Goal: Task Accomplishment & Management: Complete application form

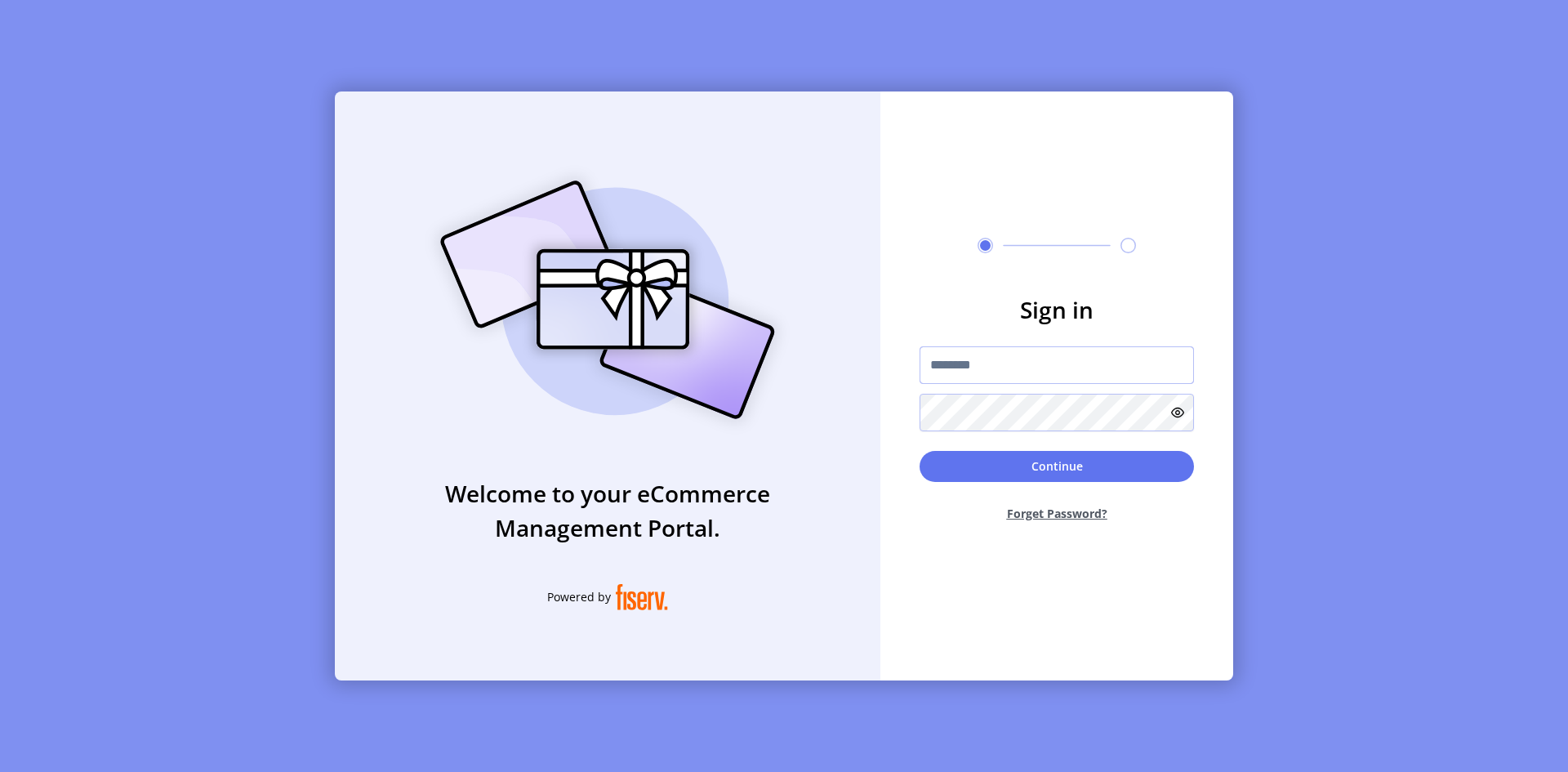
click at [1031, 360] on input "text" at bounding box center [1056, 365] width 275 height 38
type input "**********"
click at [919, 451] on button "Continue" at bounding box center [1056, 467] width 275 height 31
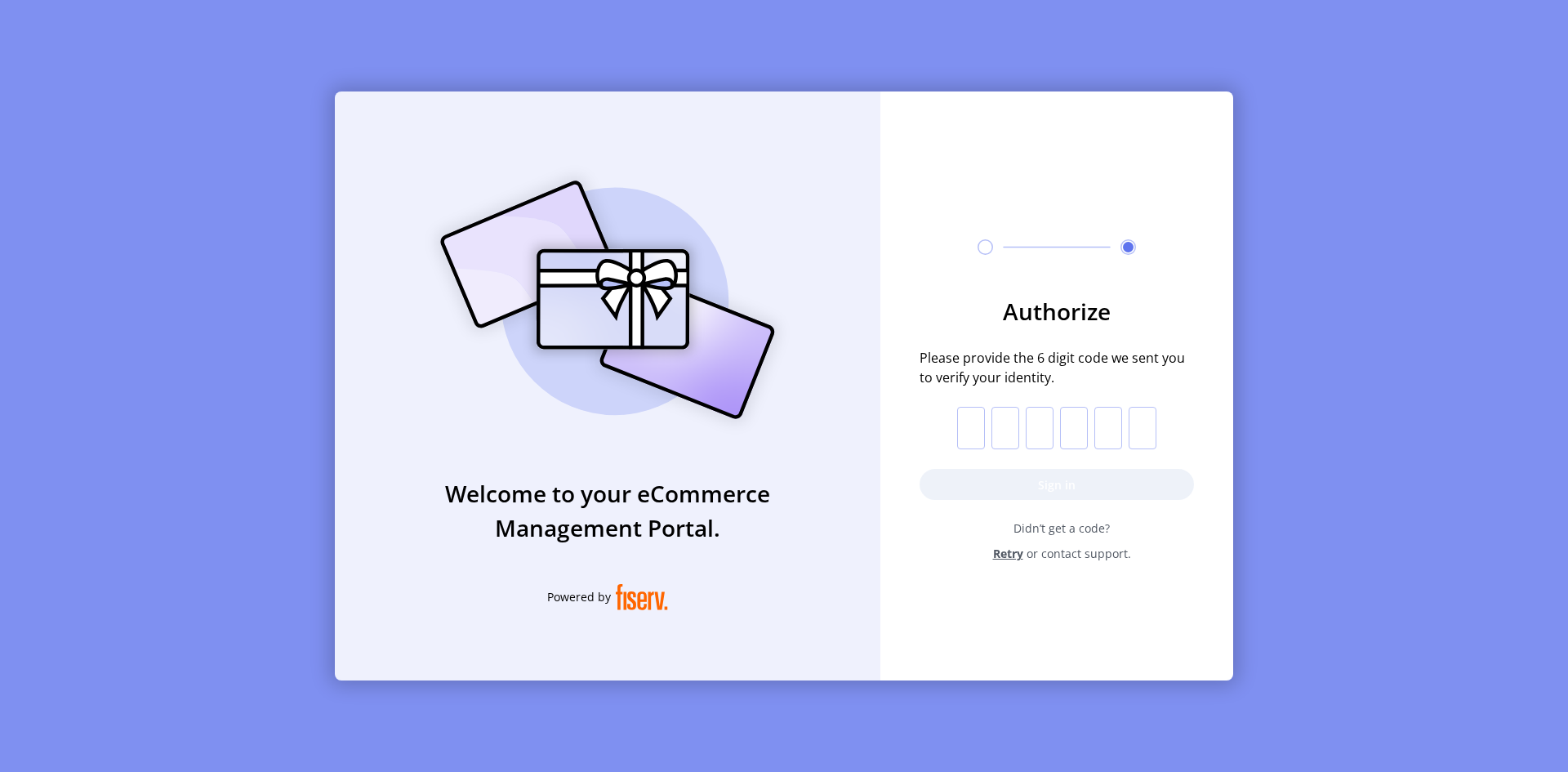
drag, startPoint x: 980, startPoint y: 402, endPoint x: 957, endPoint y: 425, distance: 32.5
click at [980, 402] on form "Authorize Please provide the 6 digit code we sent you to verify your identity. …" at bounding box center [1056, 428] width 353 height 268
click at [957, 425] on input "text" at bounding box center [971, 428] width 28 height 42
click at [1011, 433] on input "text" at bounding box center [1005, 428] width 28 height 42
click at [1048, 428] on input "text" at bounding box center [1040, 428] width 28 height 42
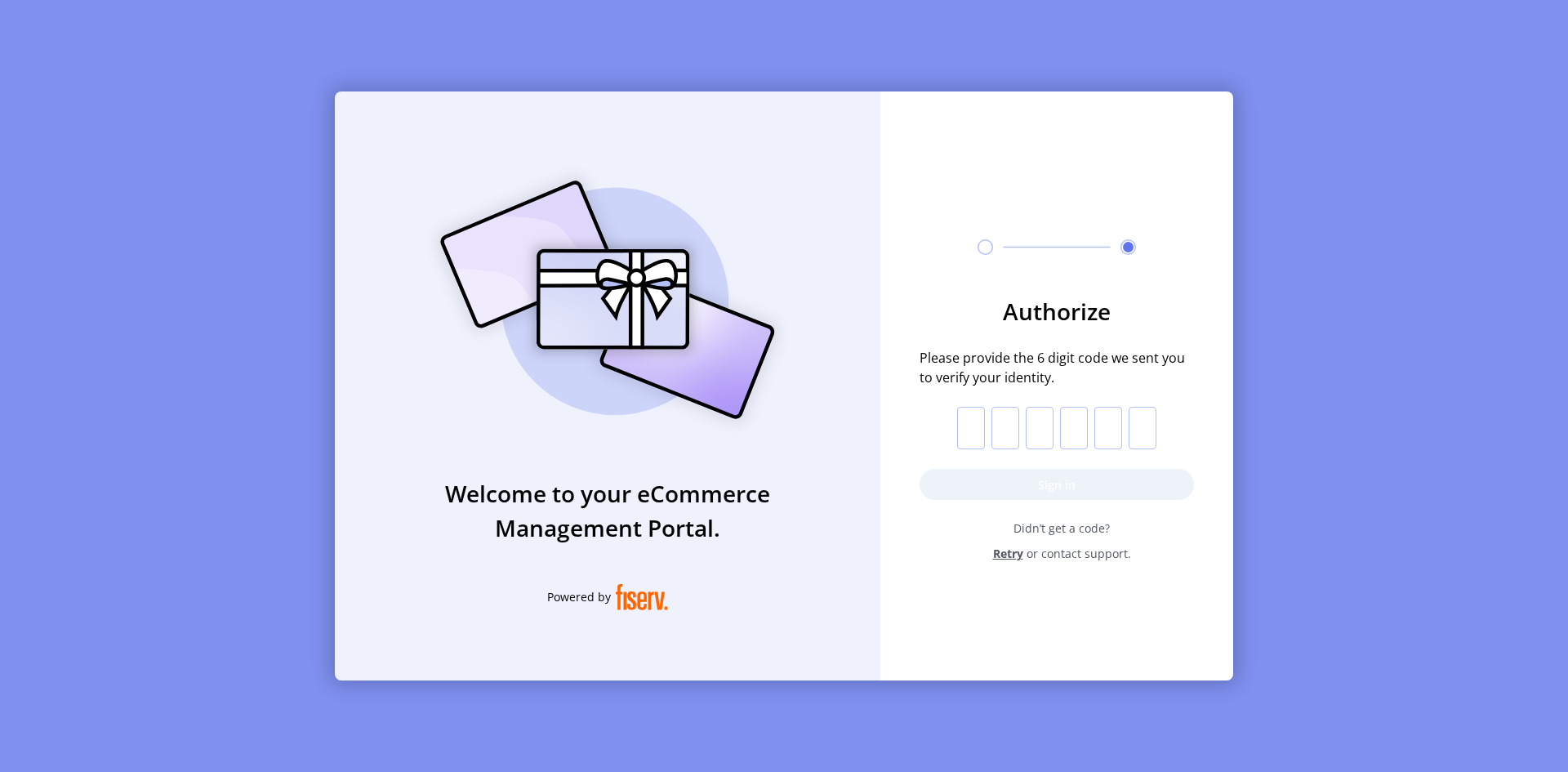
click at [1084, 424] on input "text" at bounding box center [1074, 428] width 28 height 42
drag, startPoint x: 1108, startPoint y: 424, endPoint x: 1155, endPoint y: 423, distance: 47.0
click at [1108, 424] on input "text" at bounding box center [1108, 428] width 28 height 42
click at [1197, 424] on form "Authorize Please provide the 6 digit code we sent you to verify your identity. …" at bounding box center [1056, 428] width 353 height 268
click at [1141, 430] on input "text" at bounding box center [1143, 428] width 28 height 42
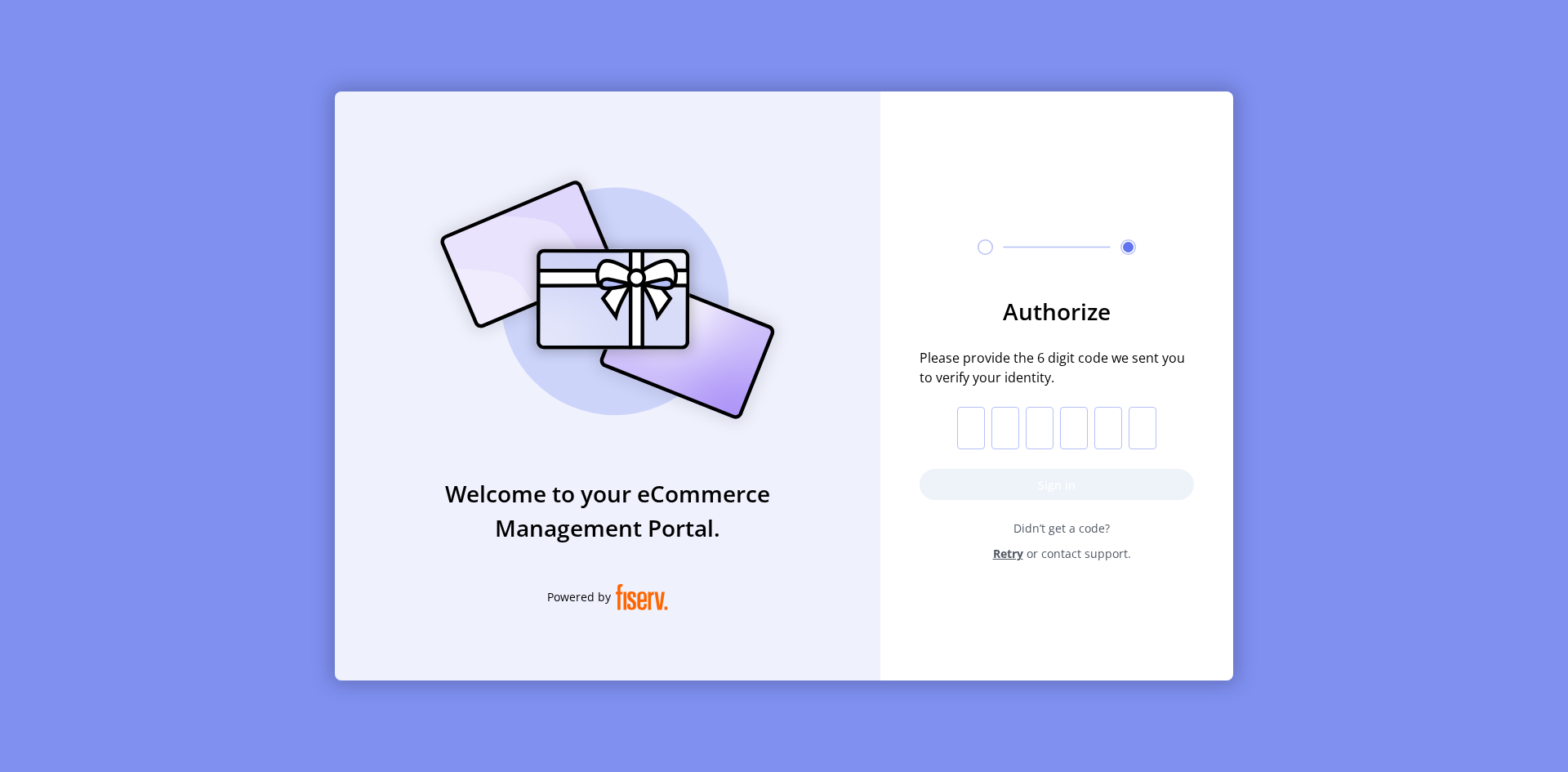
click at [960, 424] on input "text" at bounding box center [971, 428] width 28 height 42
drag, startPoint x: 923, startPoint y: 346, endPoint x: 1100, endPoint y: 367, distance: 178.2
click at [1100, 367] on form "Authorize Please provide the 6 digit code we sent you to verify your identity. …" at bounding box center [1056, 428] width 353 height 268
click at [1099, 377] on span "Please provide the 6 digit code we sent you to verify your identity." at bounding box center [1056, 368] width 275 height 40
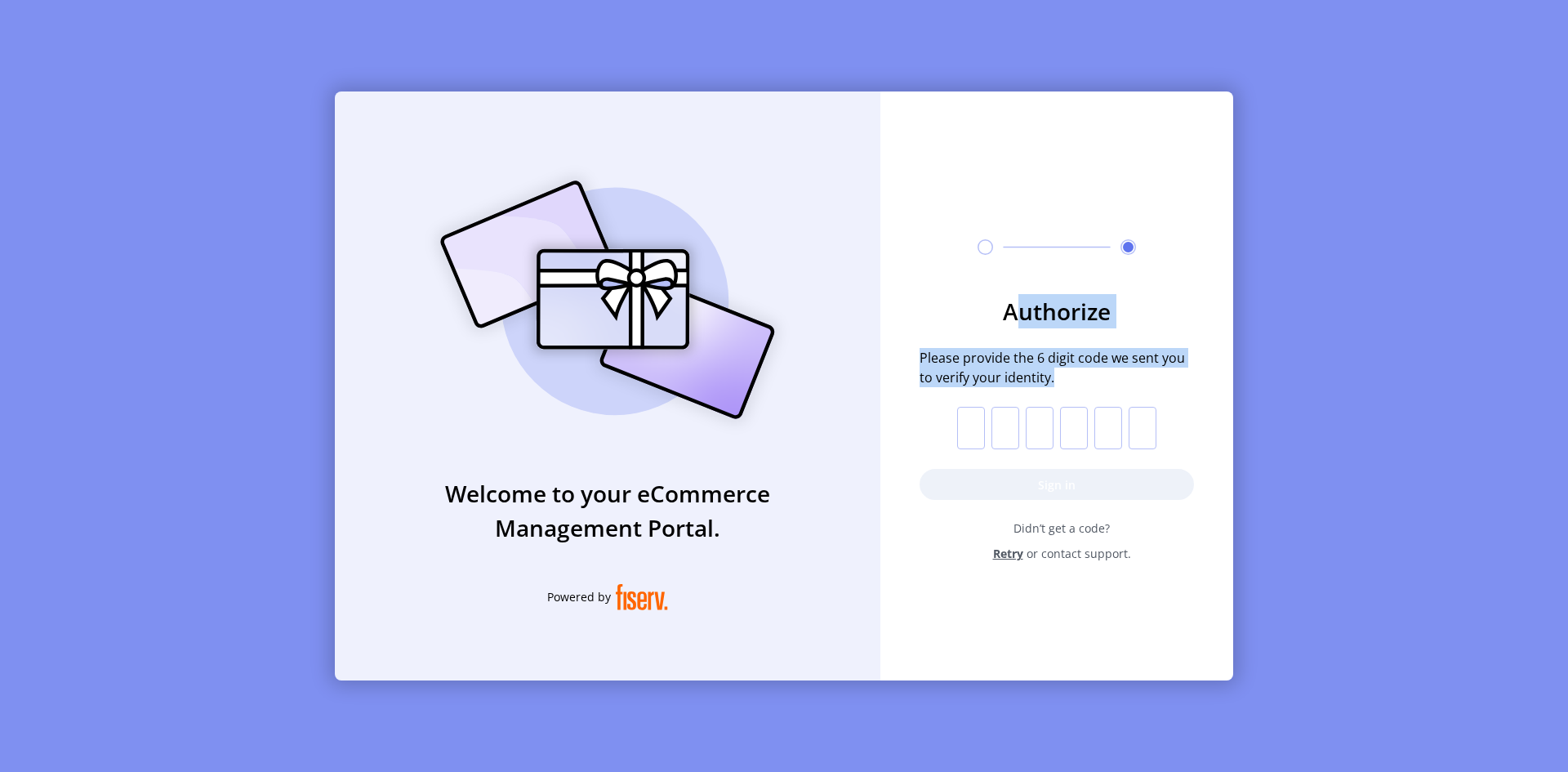
drag, startPoint x: 1073, startPoint y: 386, endPoint x: 1011, endPoint y: 284, distance: 119.4
click at [1011, 284] on div "Authorize Please provide the 6 digit code we sent you to verify your identity. …" at bounding box center [1056, 367] width 353 height 550
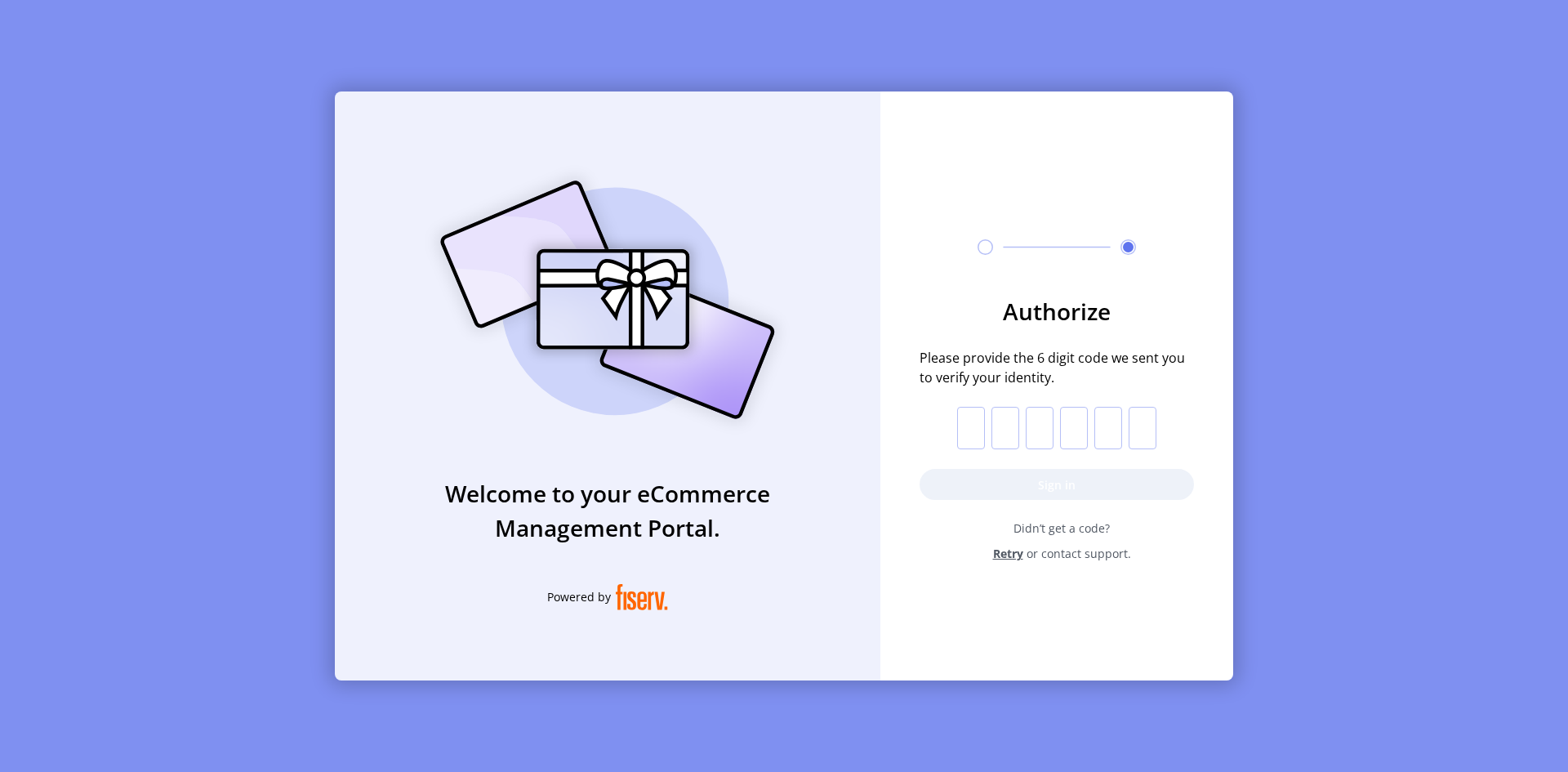
click at [982, 302] on h3 "Authorize" at bounding box center [1056, 311] width 275 height 34
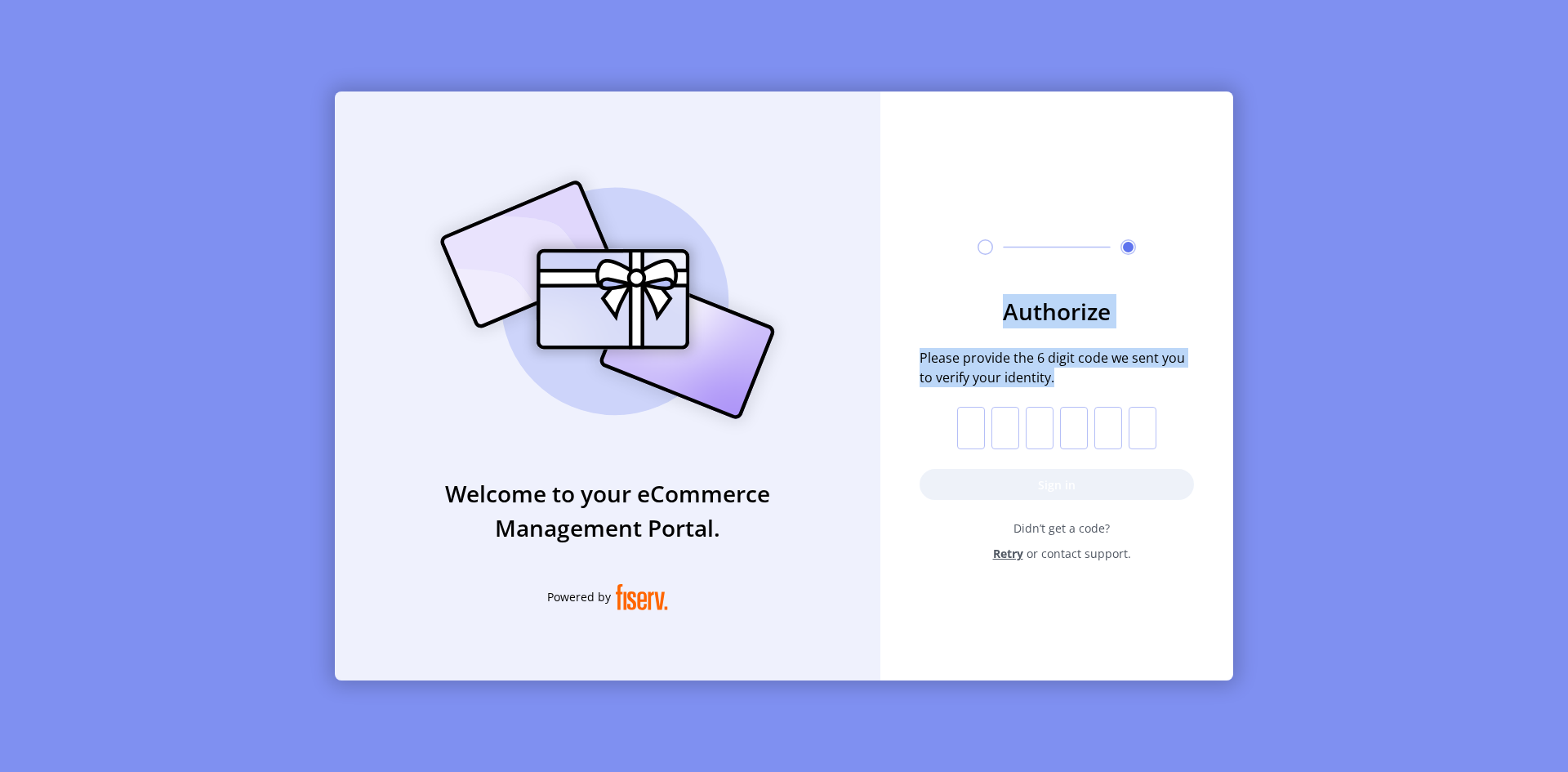
drag, startPoint x: 982, startPoint y: 302, endPoint x: 1126, endPoint y: 358, distance: 154.5
click at [1126, 358] on form "Authorize Please provide the 6 digit code we sent you to verify your identity. …" at bounding box center [1056, 428] width 353 height 268
click at [1099, 376] on span "Please provide the 6 digit code we sent you to verify your identity." at bounding box center [1056, 368] width 275 height 40
drag, startPoint x: 1099, startPoint y: 376, endPoint x: 960, endPoint y: 287, distance: 165.1
click at [960, 287] on div "Authorize Please provide the 6 digit code we sent you to verify your identity. …" at bounding box center [1056, 367] width 353 height 550
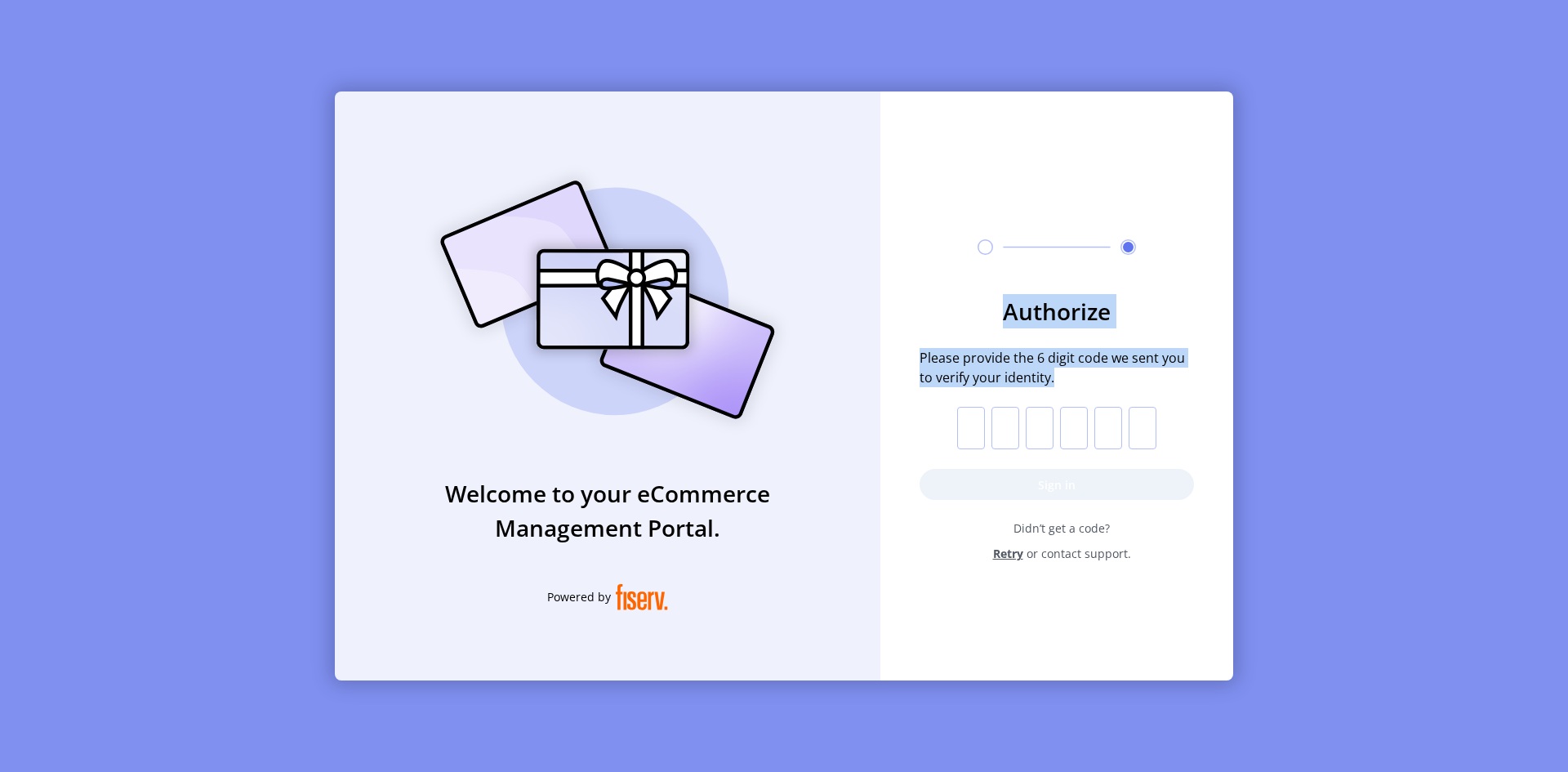
click at [960, 287] on div "Authorize Please provide the 6 digit code we sent you to verify your identity. …" at bounding box center [1056, 367] width 353 height 550
drag, startPoint x: 960, startPoint y: 287, endPoint x: 1086, endPoint y: 372, distance: 152.0
click at [1086, 372] on div "Authorize Please provide the 6 digit code we sent you to verify your identity. …" at bounding box center [1056, 367] width 353 height 550
click at [1086, 372] on span "Please provide the 6 digit code we sent you to verify your identity." at bounding box center [1056, 368] width 275 height 40
drag, startPoint x: 1086, startPoint y: 372, endPoint x: 987, endPoint y: 300, distance: 122.4
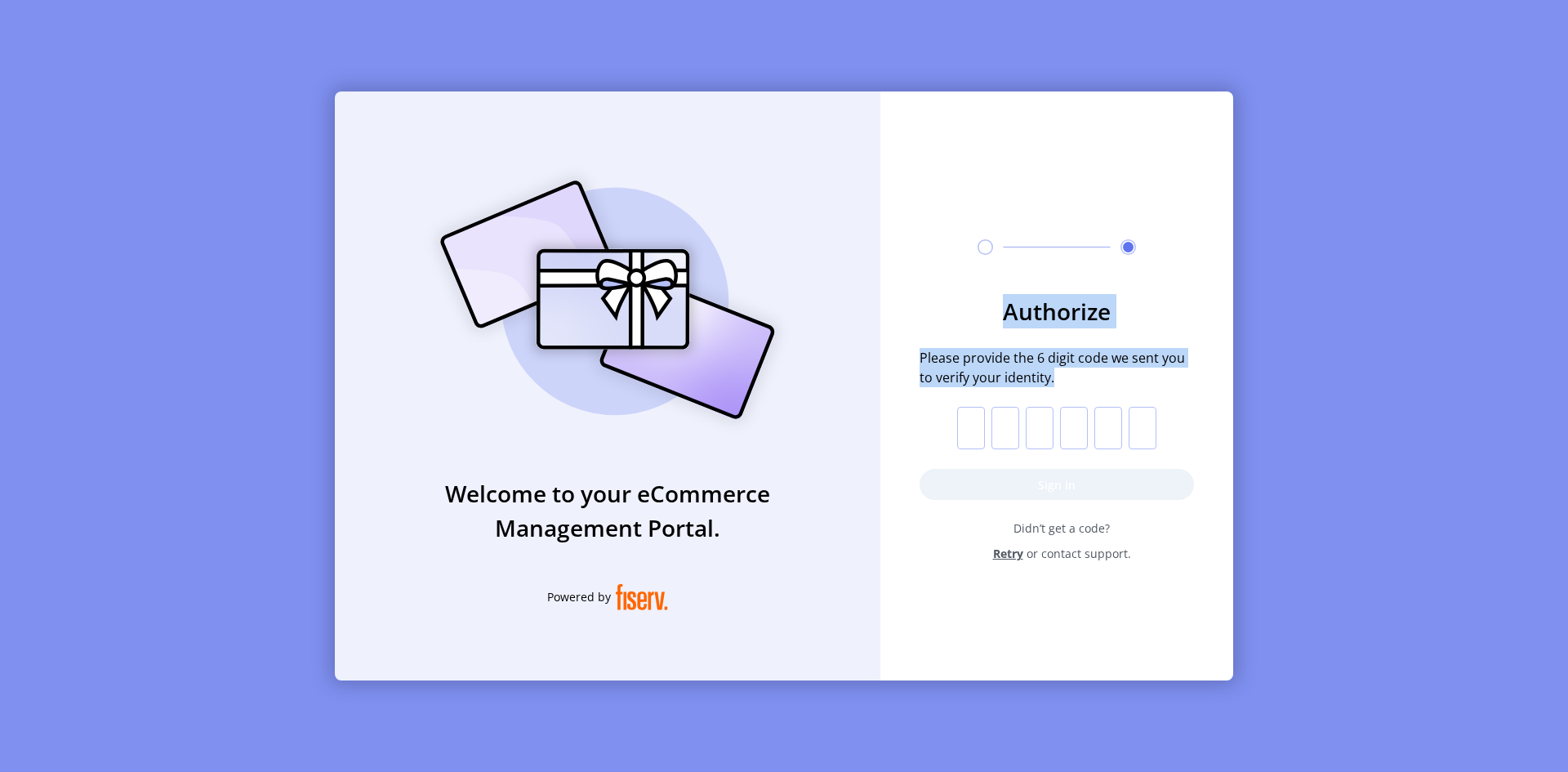
click at [987, 300] on form "Authorize Please provide the 6 digit code we sent you to verify your identity. …" at bounding box center [1056, 428] width 353 height 268
click at [987, 300] on h3 "Authorize" at bounding box center [1056, 311] width 275 height 34
drag, startPoint x: 987, startPoint y: 300, endPoint x: 1069, endPoint y: 398, distance: 127.8
click at [1069, 398] on form "Authorize Please provide the 6 digit code we sent you to verify your identity. …" at bounding box center [1056, 428] width 353 height 268
click at [1069, 382] on span "Please provide the 6 digit code we sent you to verify your identity." at bounding box center [1056, 368] width 275 height 40
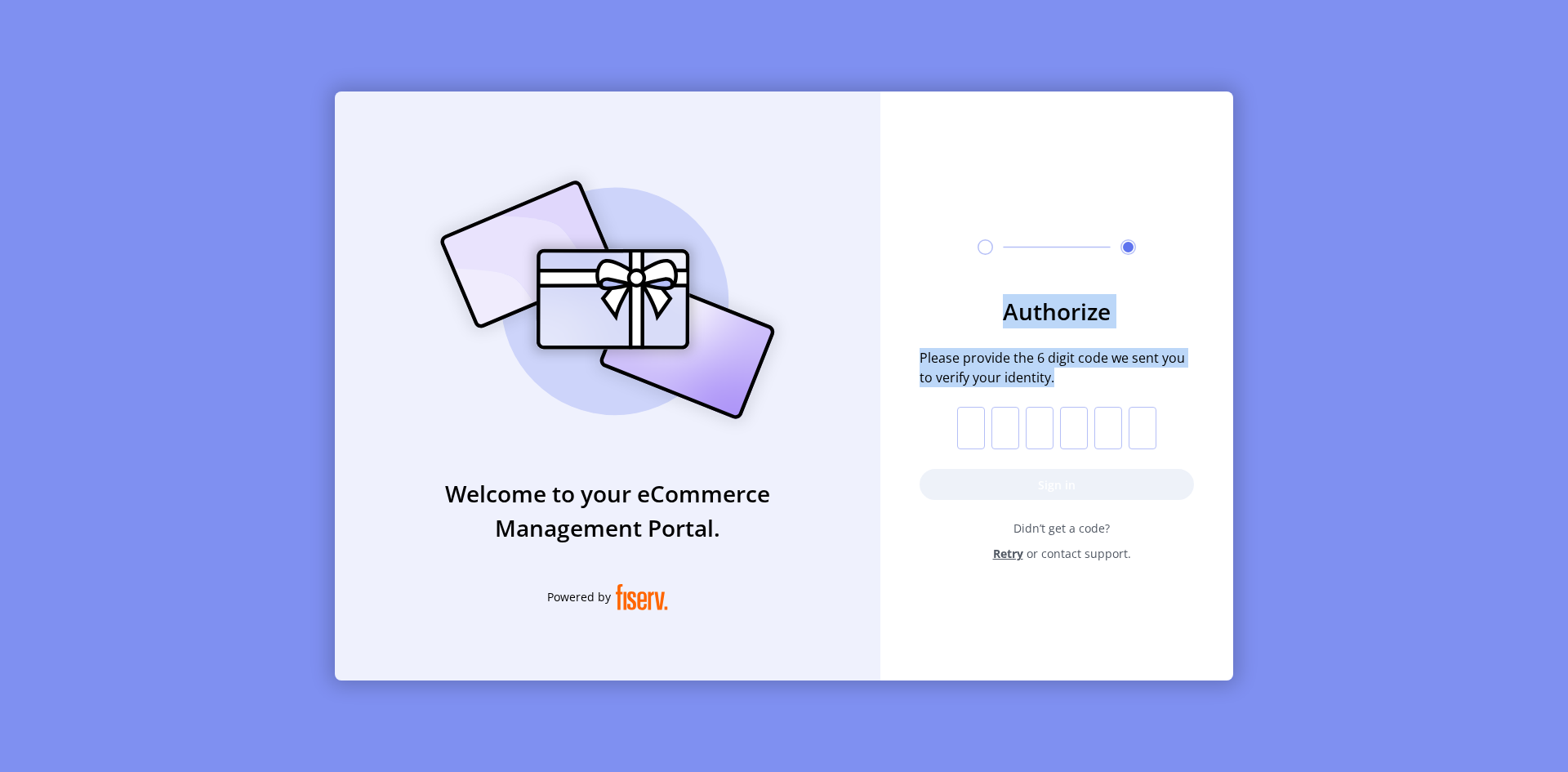
drag, startPoint x: 1069, startPoint y: 382, endPoint x: 992, endPoint y: 307, distance: 107.5
click at [992, 307] on form "Authorize Please provide the 6 digit code we sent you to verify your identity. …" at bounding box center [1056, 428] width 353 height 268
click at [992, 307] on h3 "Authorize" at bounding box center [1056, 311] width 275 height 34
drag, startPoint x: 992, startPoint y: 307, endPoint x: 1077, endPoint y: 377, distance: 110.1
click at [1077, 377] on form "Authorize Please provide the 6 digit code we sent you to verify your identity. …" at bounding box center [1056, 428] width 353 height 268
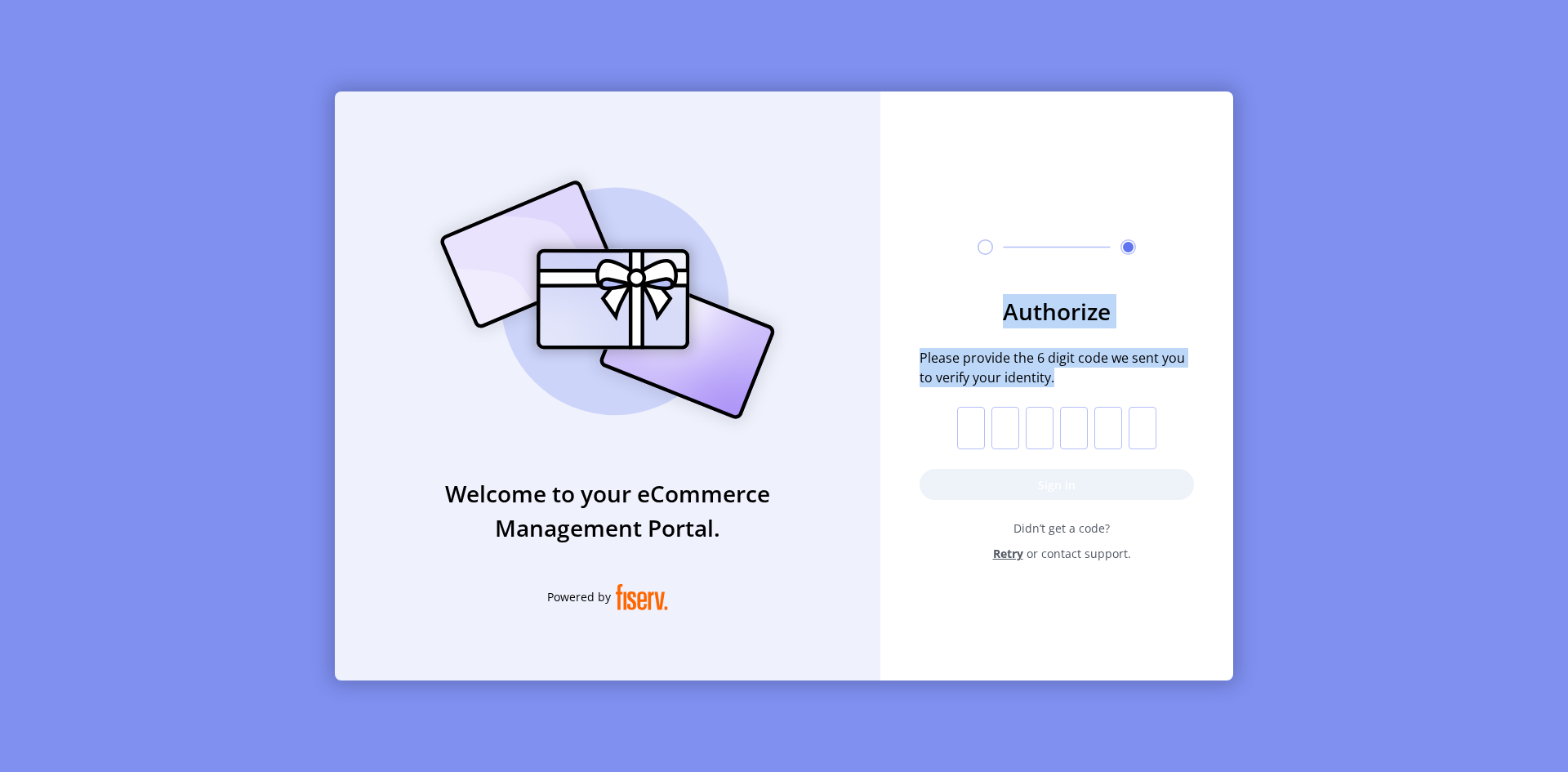
click at [1077, 377] on span "Please provide the 6 digit code we sent you to verify your identity." at bounding box center [1056, 368] width 275 height 40
drag, startPoint x: 1077, startPoint y: 377, endPoint x: 978, endPoint y: 312, distance: 118.4
click at [978, 312] on form "Authorize Please provide the 6 digit code we sent you to verify your identity. …" at bounding box center [1056, 428] width 353 height 268
click at [978, 312] on h3 "Authorize" at bounding box center [1056, 311] width 275 height 34
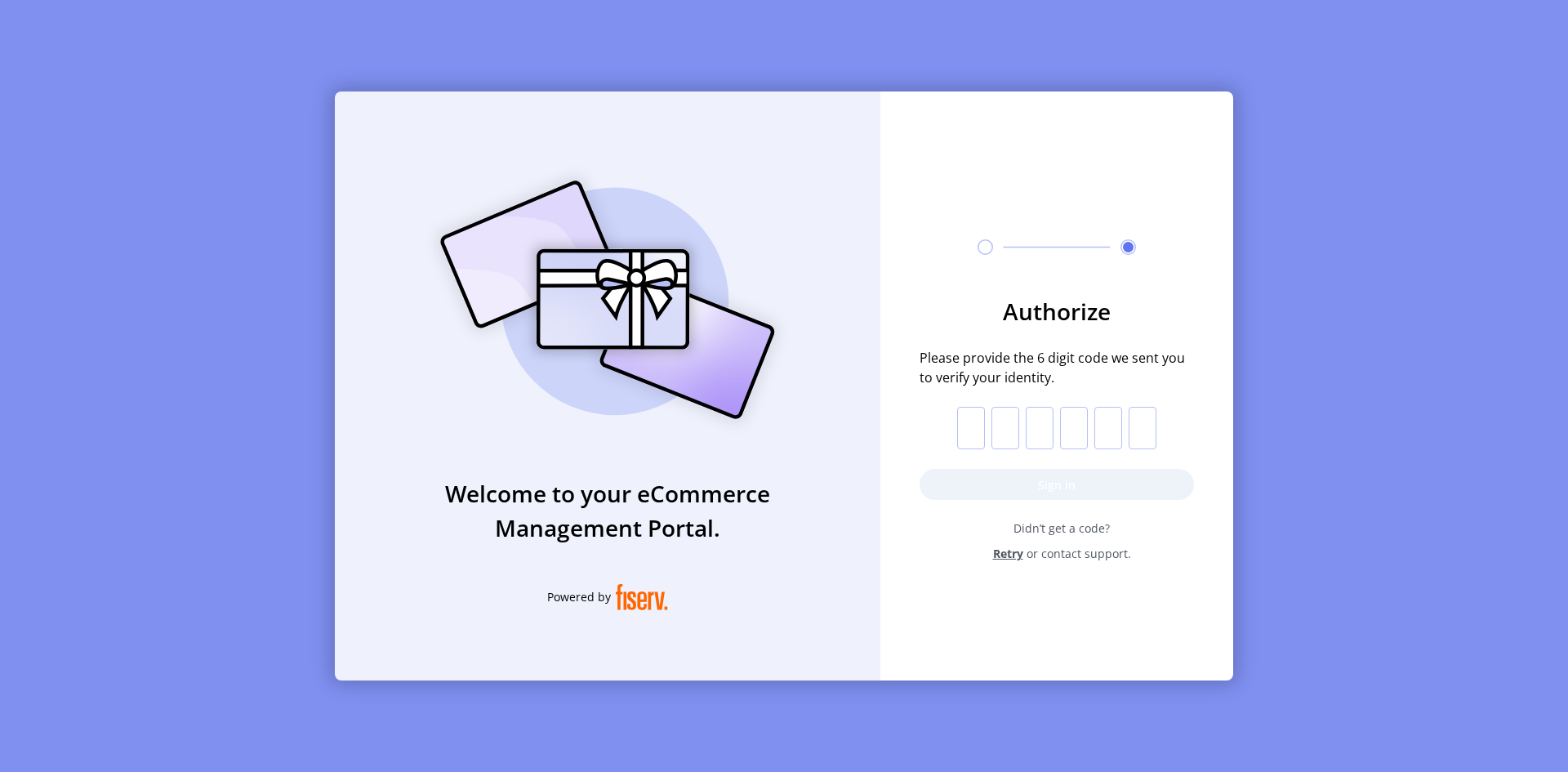
click at [984, 424] on input "text" at bounding box center [971, 428] width 28 height 42
click at [929, 550] on div "Didn’t get a code? Retry or contact support." at bounding box center [1056, 540] width 275 height 42
click at [1011, 553] on span "Retry" at bounding box center [1008, 553] width 30 height 17
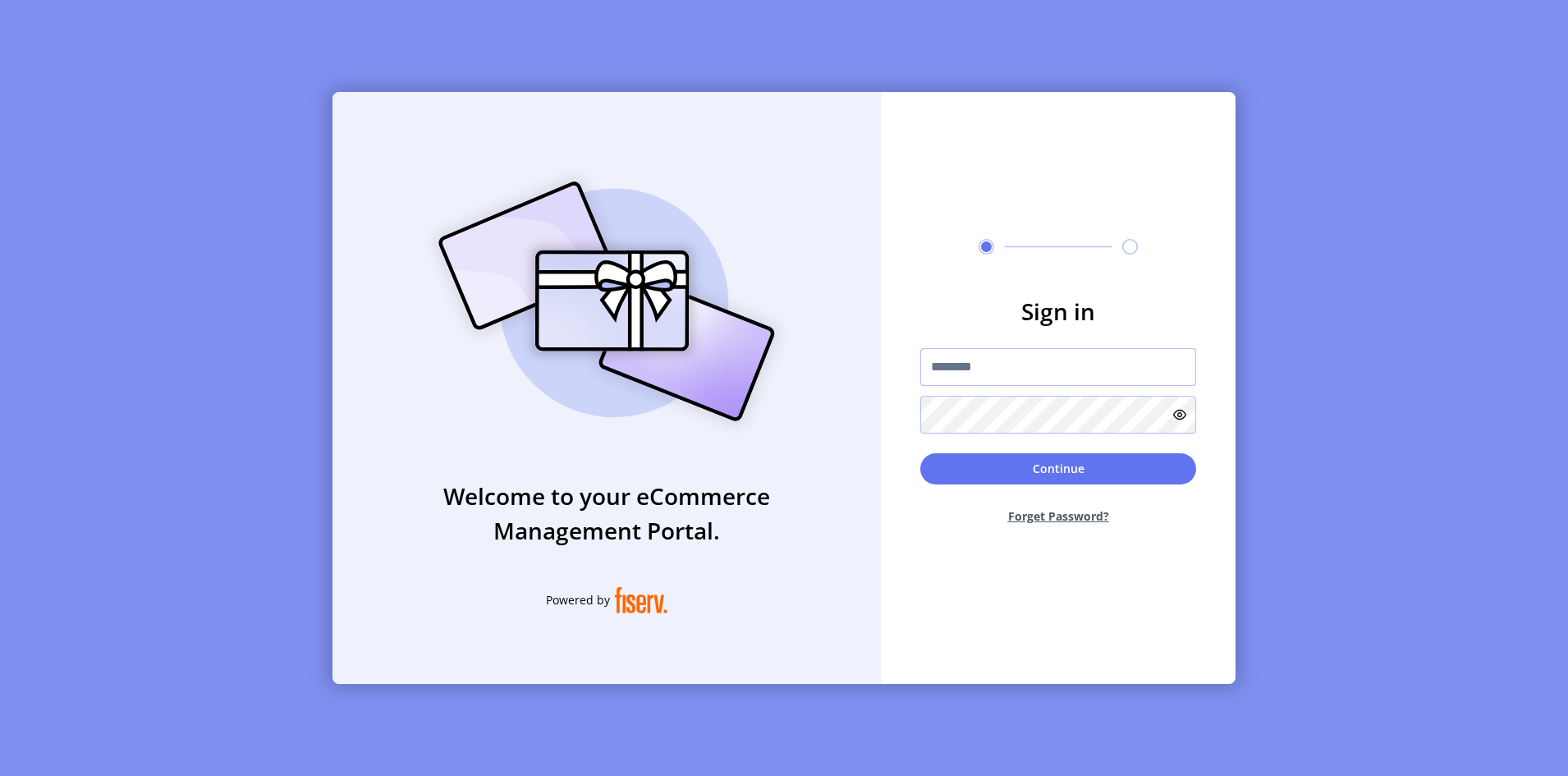
click at [1008, 368] on input "text" at bounding box center [1058, 367] width 276 height 38
click at [957, 371] on input "text" at bounding box center [1058, 367] width 276 height 38
type input "**********"
click at [921, 454] on button "Continue" at bounding box center [1058, 469] width 276 height 31
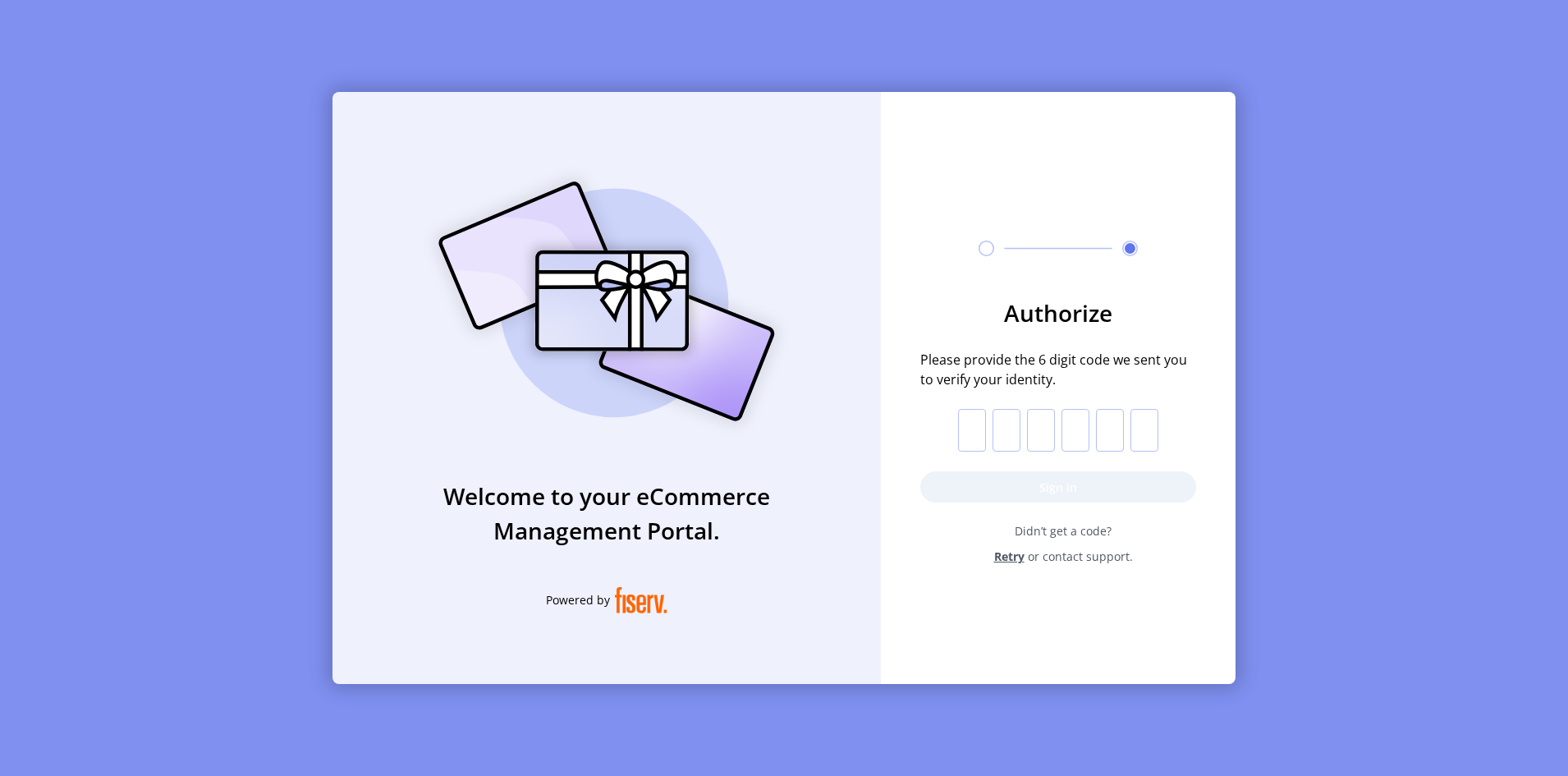
click at [977, 426] on input "text" at bounding box center [971, 430] width 28 height 42
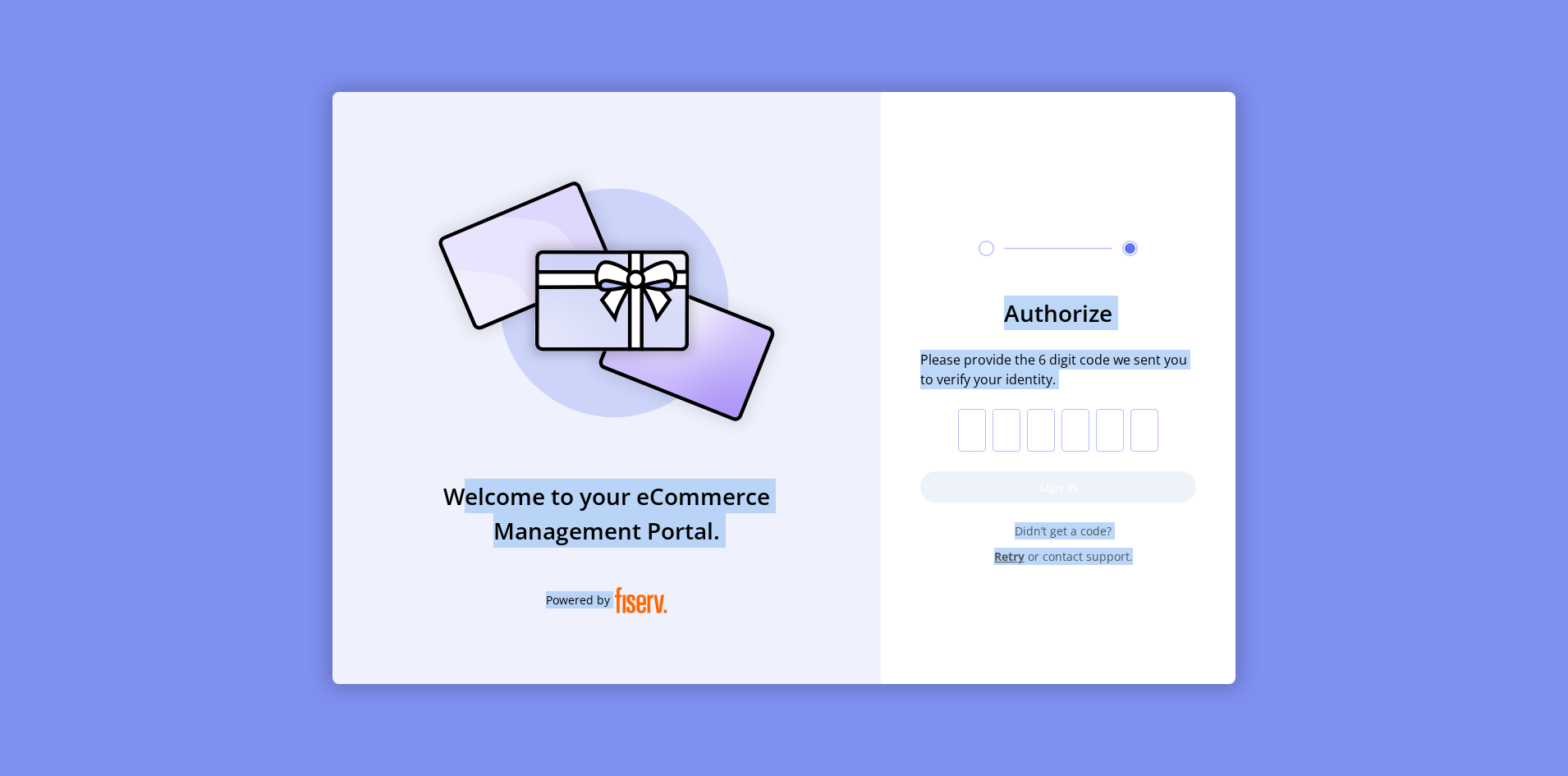
drag, startPoint x: 448, startPoint y: 494, endPoint x: 1238, endPoint y: 621, distance: 800.1
click at [1236, 621] on div "Welcome to your eCommerce Management Portal. Powered by Authorize Please provid…" at bounding box center [784, 388] width 903 height 592
click at [1211, 608] on div "Authorize Please provide the 6 digit code we sent you to verify your identity. …" at bounding box center [1058, 369] width 355 height 552
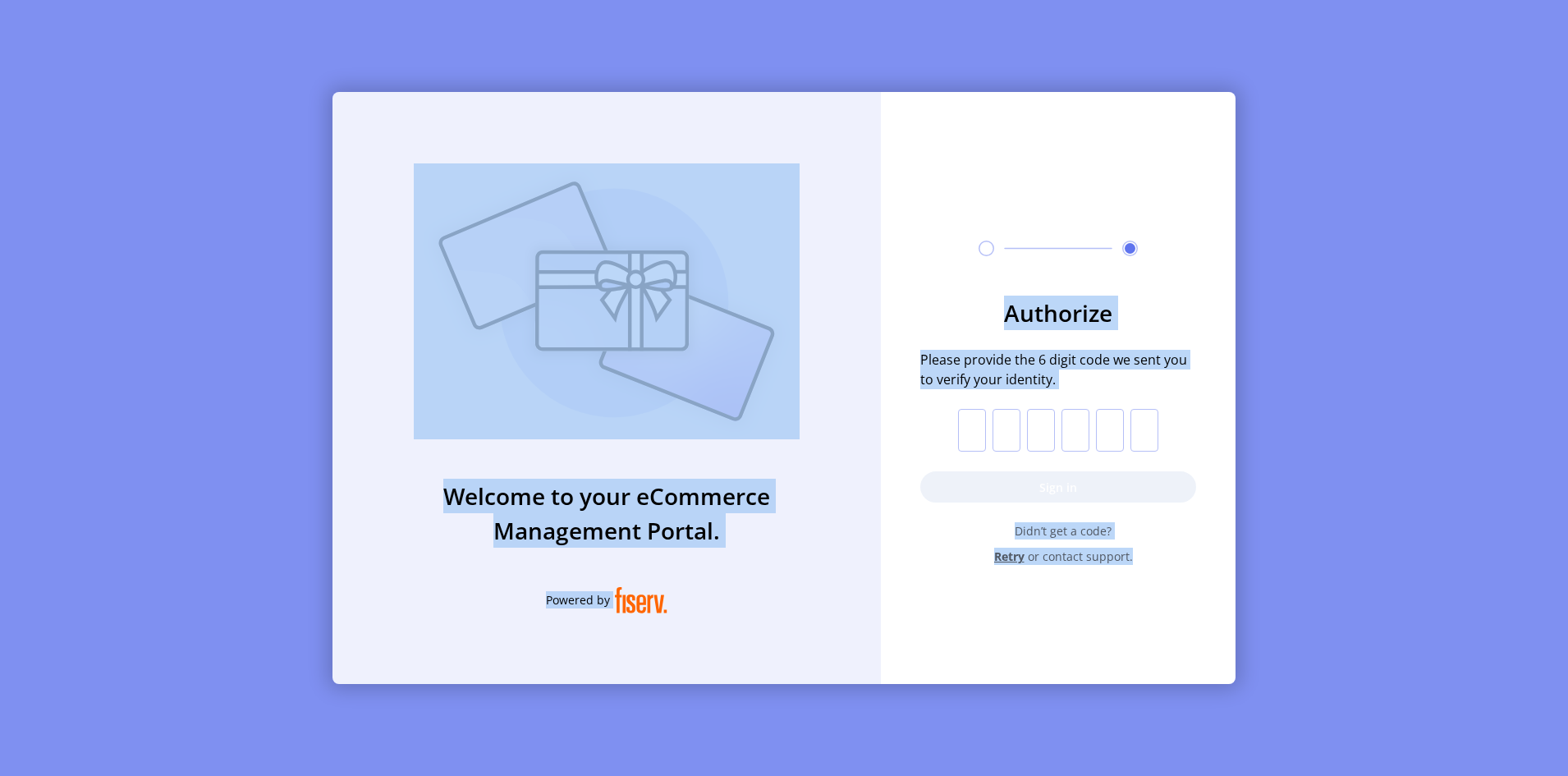
drag, startPoint x: 1211, startPoint y: 608, endPoint x: 242, endPoint y: 88, distance: 1099.7
click at [242, 88] on div "Welcome to your eCommerce Management Portal. Powered by Authorize Please provid…" at bounding box center [784, 388] width 1568 height 776
drag, startPoint x: 242, startPoint y: 88, endPoint x: 1186, endPoint y: 596, distance: 1072.0
click at [1186, 596] on div "Welcome to your eCommerce Management Portal. Powered by Authorize Please provid…" at bounding box center [784, 388] width 1568 height 776
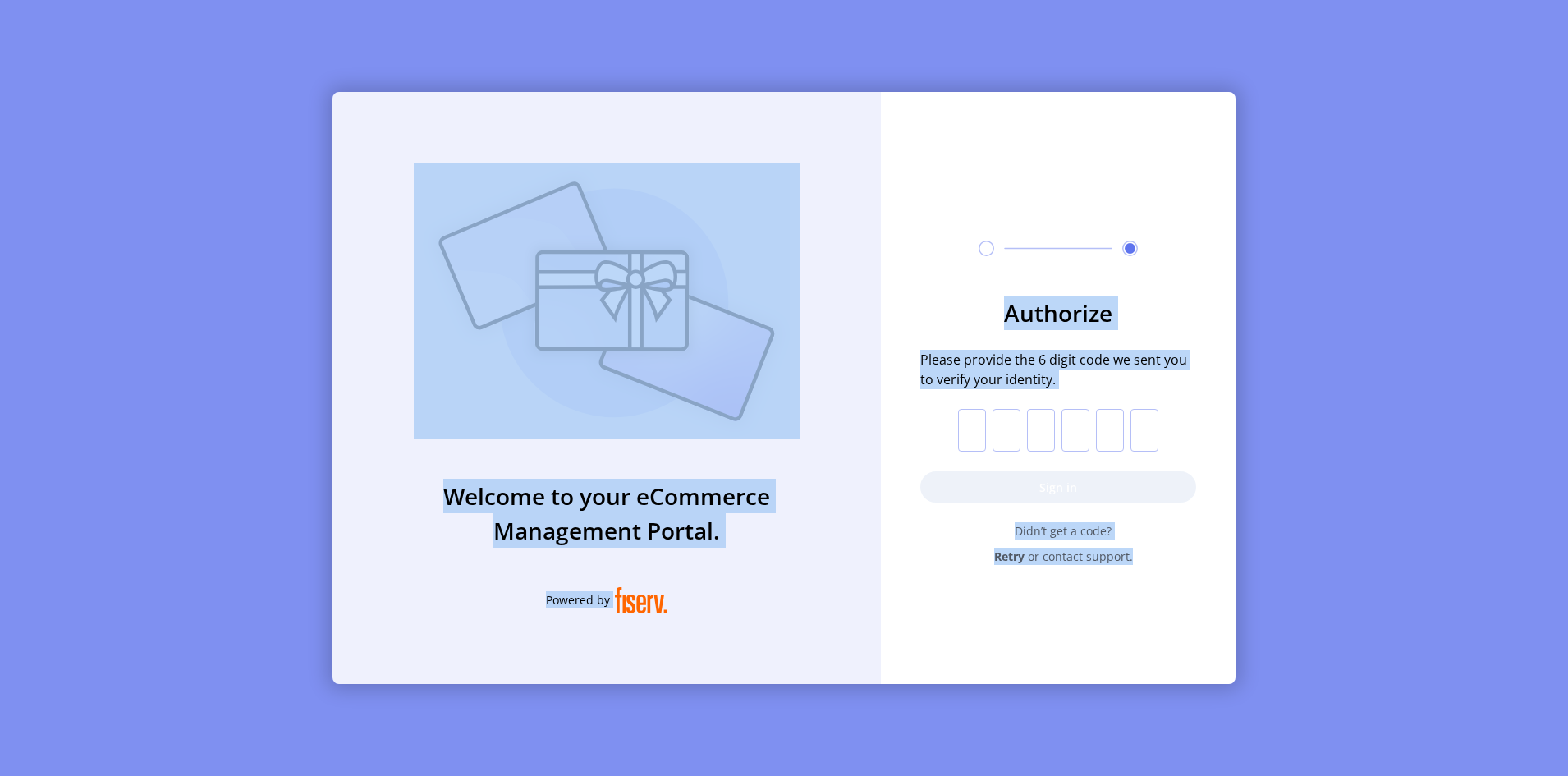
click at [1186, 596] on div "Authorize Please provide the 6 digit code we sent you to verify your identity. …" at bounding box center [1058, 369] width 355 height 552
drag, startPoint x: 1186, startPoint y: 596, endPoint x: 311, endPoint y: 151, distance: 981.7
click at [311, 151] on div "Welcome to your eCommerce Management Portal. Powered by Authorize Please provid…" at bounding box center [784, 388] width 1568 height 776
drag, startPoint x: 311, startPoint y: 151, endPoint x: 1211, endPoint y: 564, distance: 990.2
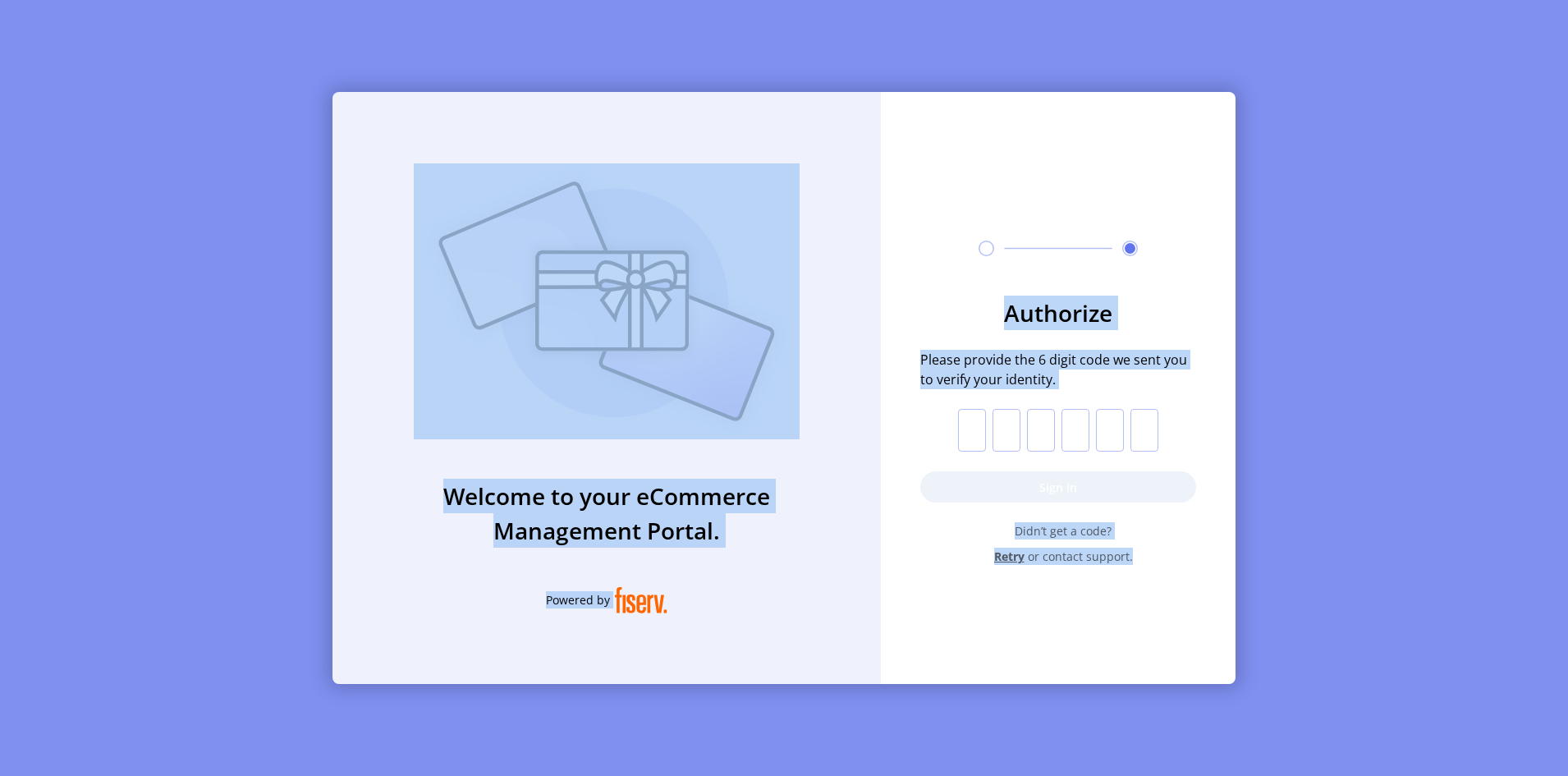
click at [1211, 564] on div "Welcome to your eCommerce Management Portal. Powered by Authorize Please provid…" at bounding box center [784, 388] width 1568 height 776
click at [1211, 564] on form "Authorize Please provide the 6 digit code we sent you to verify your identity. …" at bounding box center [1058, 430] width 355 height 270
drag, startPoint x: 1211, startPoint y: 564, endPoint x: 444, endPoint y: 130, distance: 881.3
click at [452, 130] on div "Welcome to your eCommerce Management Portal. Powered by Authorize Please provid…" at bounding box center [784, 388] width 903 height 592
click at [331, 107] on div "Welcome to your eCommerce Management Portal. Powered by Authorize Please provid…" at bounding box center [784, 388] width 1568 height 776
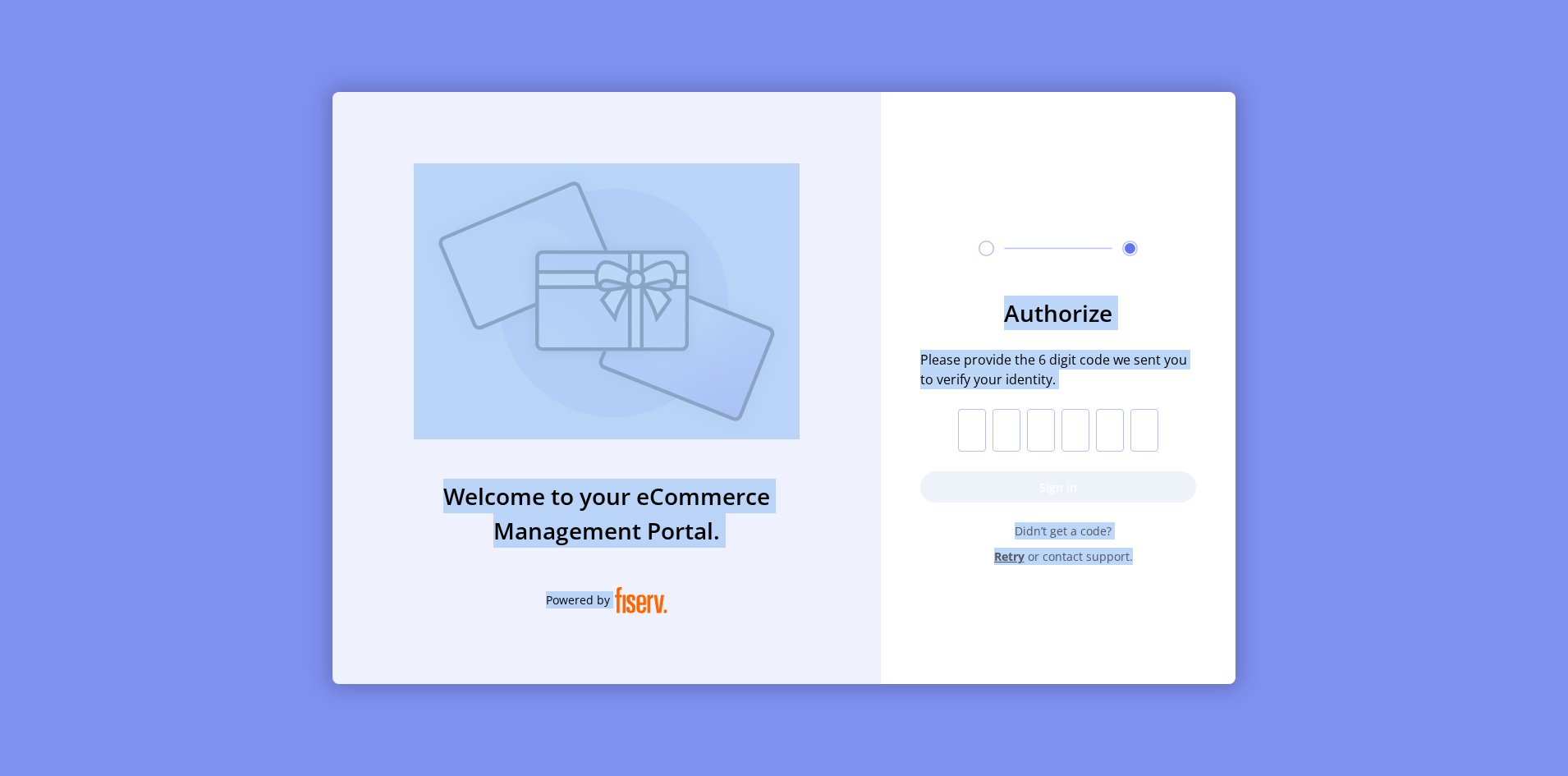
drag, startPoint x: 331, startPoint y: 107, endPoint x: 1166, endPoint y: 588, distance: 963.6
click at [1166, 588] on div "Welcome to your eCommerce Management Portal. Powered by Authorize Please provid…" at bounding box center [784, 388] width 1568 height 776
click at [1166, 588] on div "Authorize Please provide the 6 digit code we sent you to verify your identity. …" at bounding box center [1058, 369] width 355 height 552
drag, startPoint x: 1166, startPoint y: 588, endPoint x: 324, endPoint y: 86, distance: 980.3
click at [324, 86] on div "Welcome to your eCommerce Management Portal. Powered by Authorize Please provid…" at bounding box center [784, 388] width 1568 height 776
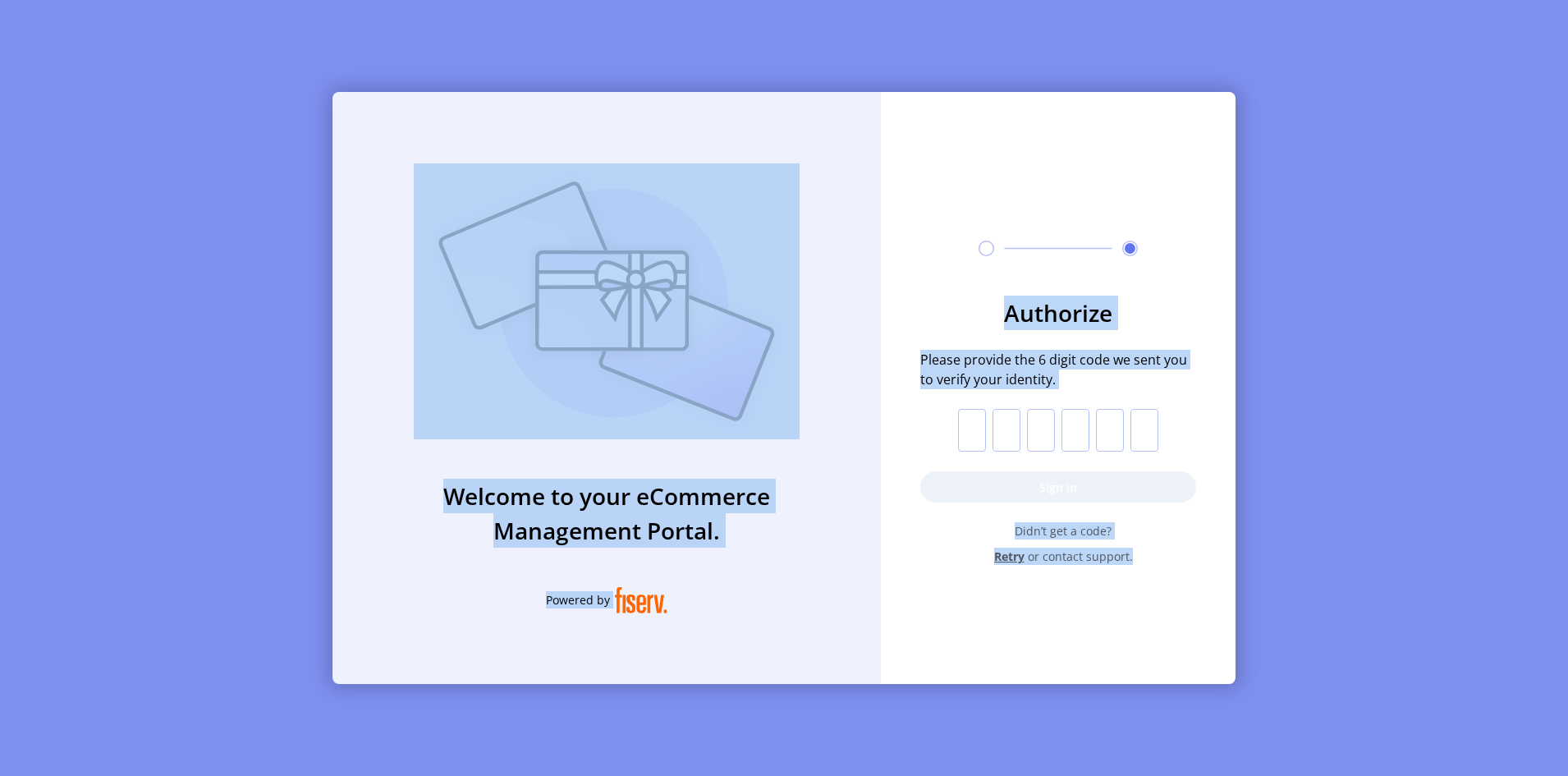
click at [324, 86] on div "Welcome to your eCommerce Management Portal. Powered by Authorize Please provid…" at bounding box center [784, 388] width 1568 height 776
drag, startPoint x: 347, startPoint y: 128, endPoint x: 1214, endPoint y: 618, distance: 995.9
click at [1214, 618] on div "Welcome to your eCommerce Management Portal. Powered by Authorize Please provid…" at bounding box center [784, 388] width 903 height 592
click at [1171, 574] on div "Authorize Please provide the 6 digit code we sent you to verify your identity. …" at bounding box center [1058, 369] width 355 height 552
drag, startPoint x: 1171, startPoint y: 574, endPoint x: 236, endPoint y: 134, distance: 1033.4
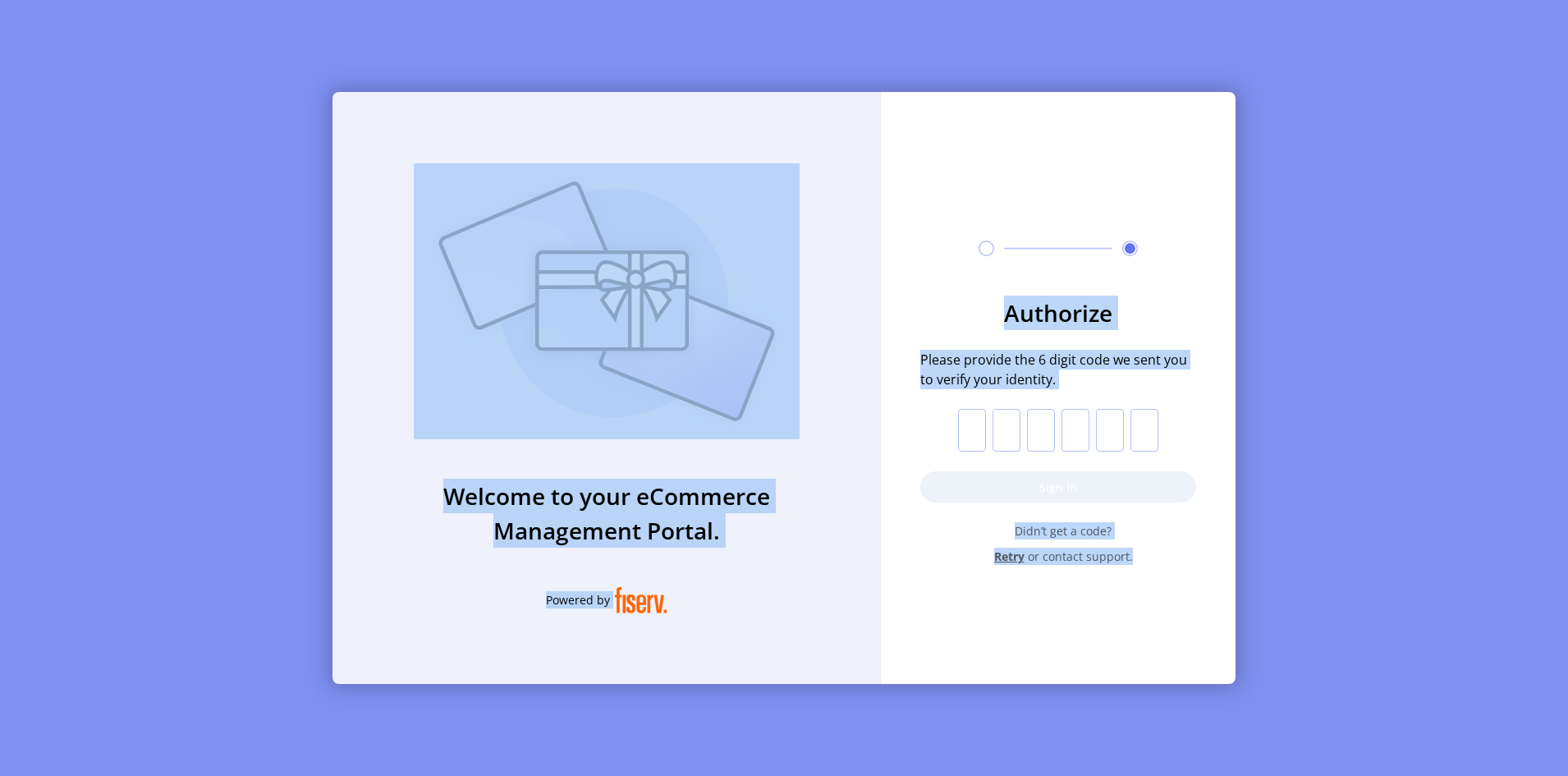
click at [236, 134] on div "Welcome to your eCommerce Management Portal. Powered by Authorize Please provid…" at bounding box center [784, 388] width 1568 height 776
drag, startPoint x: 236, startPoint y: 134, endPoint x: 1192, endPoint y: 574, distance: 1052.4
click at [1192, 574] on div "Welcome to your eCommerce Management Portal. Powered by Authorize Please provid…" at bounding box center [784, 388] width 1568 height 776
click at [1192, 574] on div "Authorize Please provide the 6 digit code we sent you to verify your identity. …" at bounding box center [1058, 369] width 355 height 552
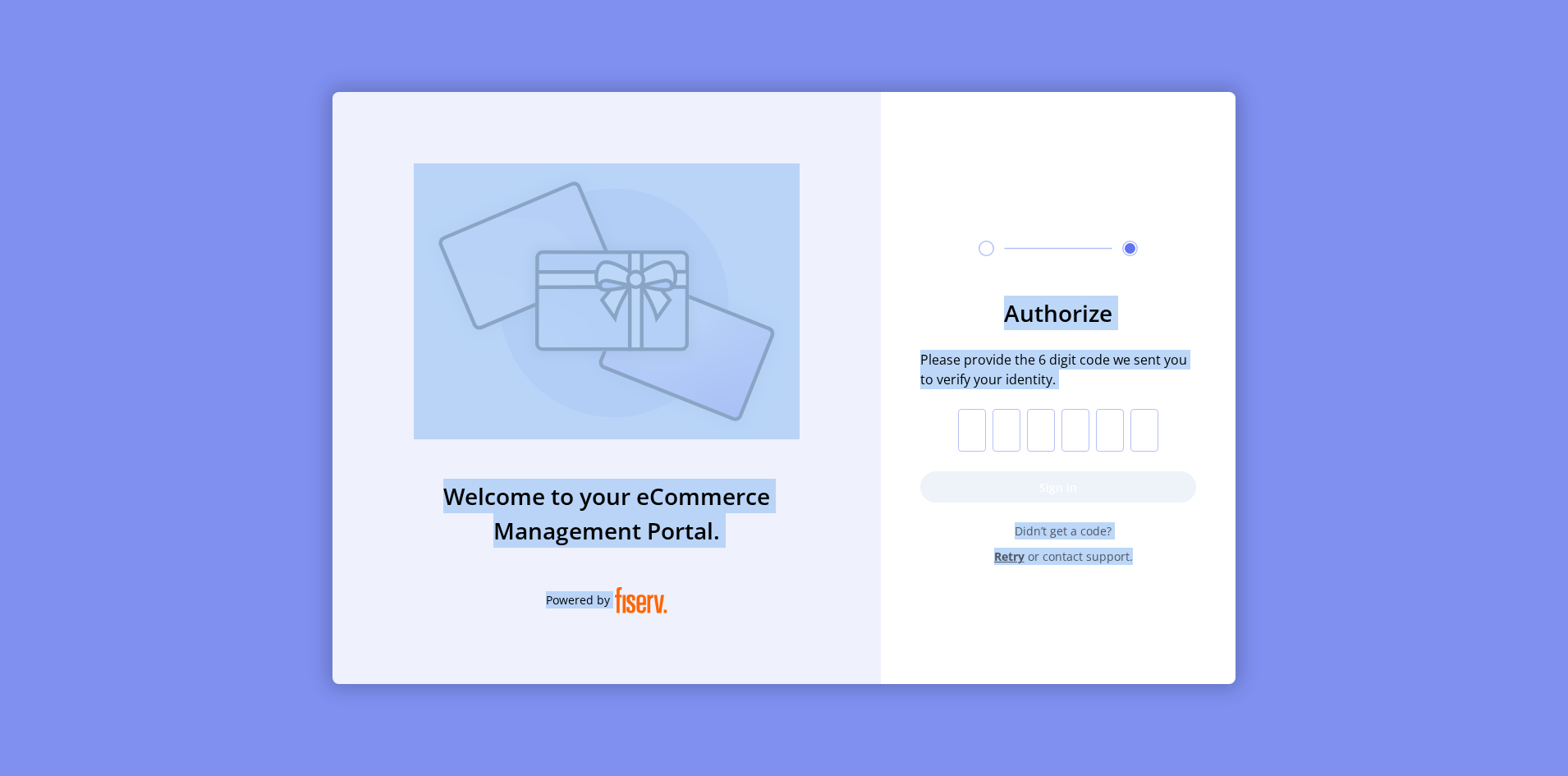
drag, startPoint x: 1192, startPoint y: 574, endPoint x: 365, endPoint y: 113, distance: 946.8
click at [365, 113] on div "Welcome to your eCommerce Management Portal. Powered by Authorize Please provid…" at bounding box center [784, 388] width 903 height 592
click at [365, 113] on div "Welcome to your eCommerce Management Portal. Powered by" at bounding box center [607, 388] width 549 height 592
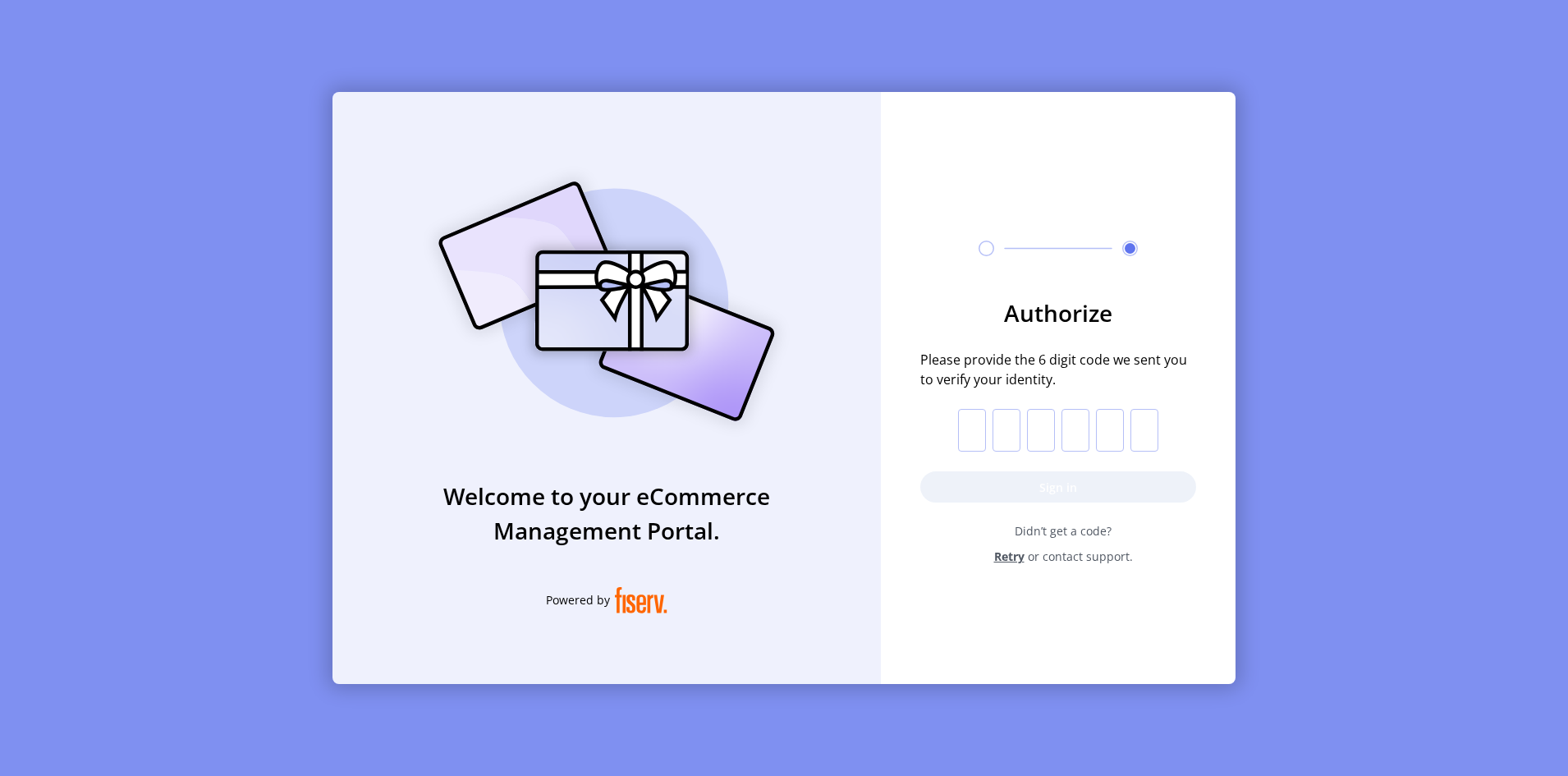
drag, startPoint x: 1028, startPoint y: 390, endPoint x: 995, endPoint y: 418, distance: 43.3
click at [1028, 390] on form "Authorize Please provide the 6 digit code we sent you to verify your identity. …" at bounding box center [1058, 430] width 355 height 270
click at [948, 444] on form "Authorize Please provide the 6 digit code we sent you to verify your identity. …" at bounding box center [1058, 430] width 355 height 270
click at [986, 427] on input "text" at bounding box center [971, 430] width 28 height 42
click at [980, 433] on input "text" at bounding box center [971, 430] width 28 height 42
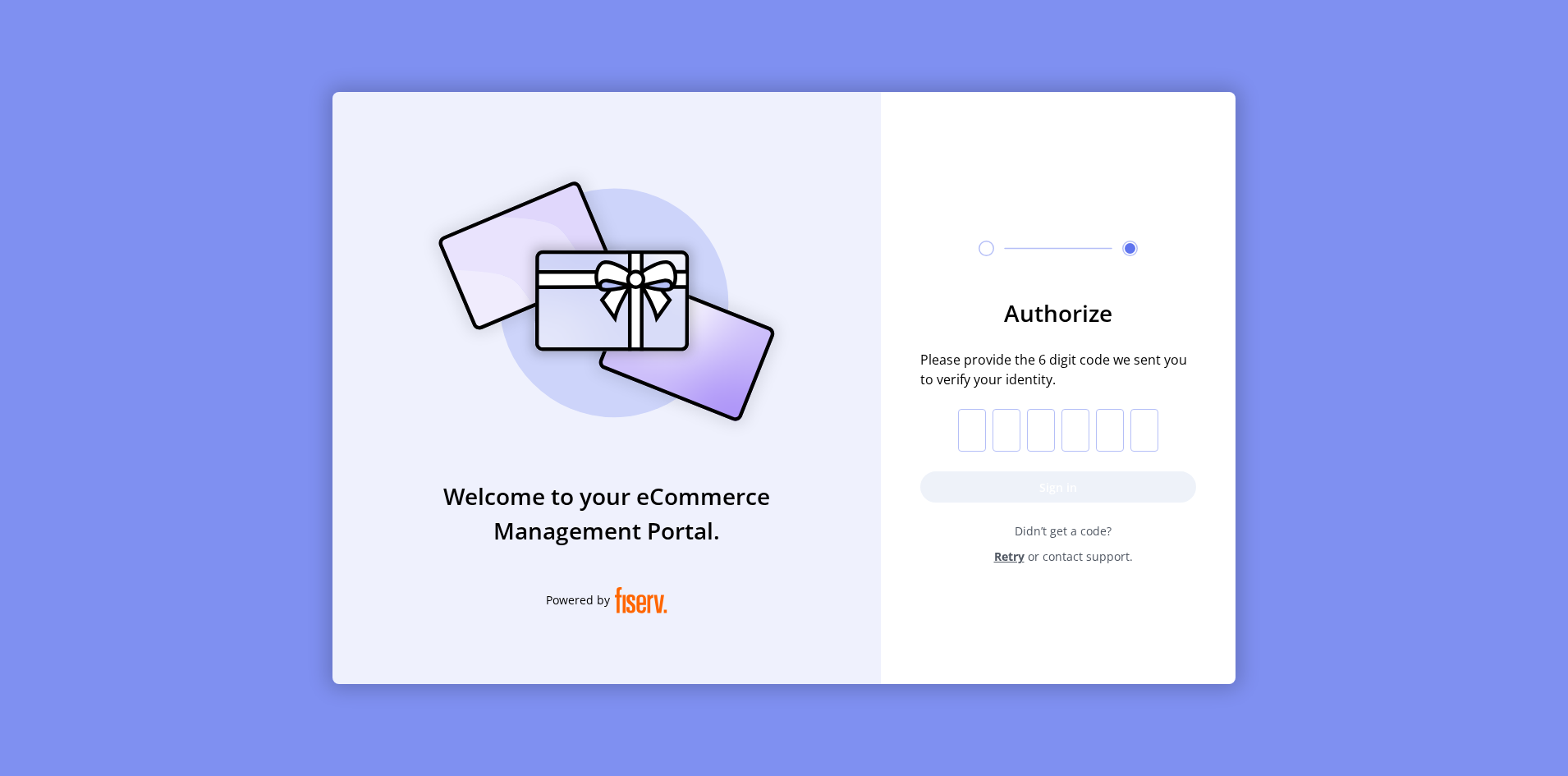
paste input "*"
type input "*"
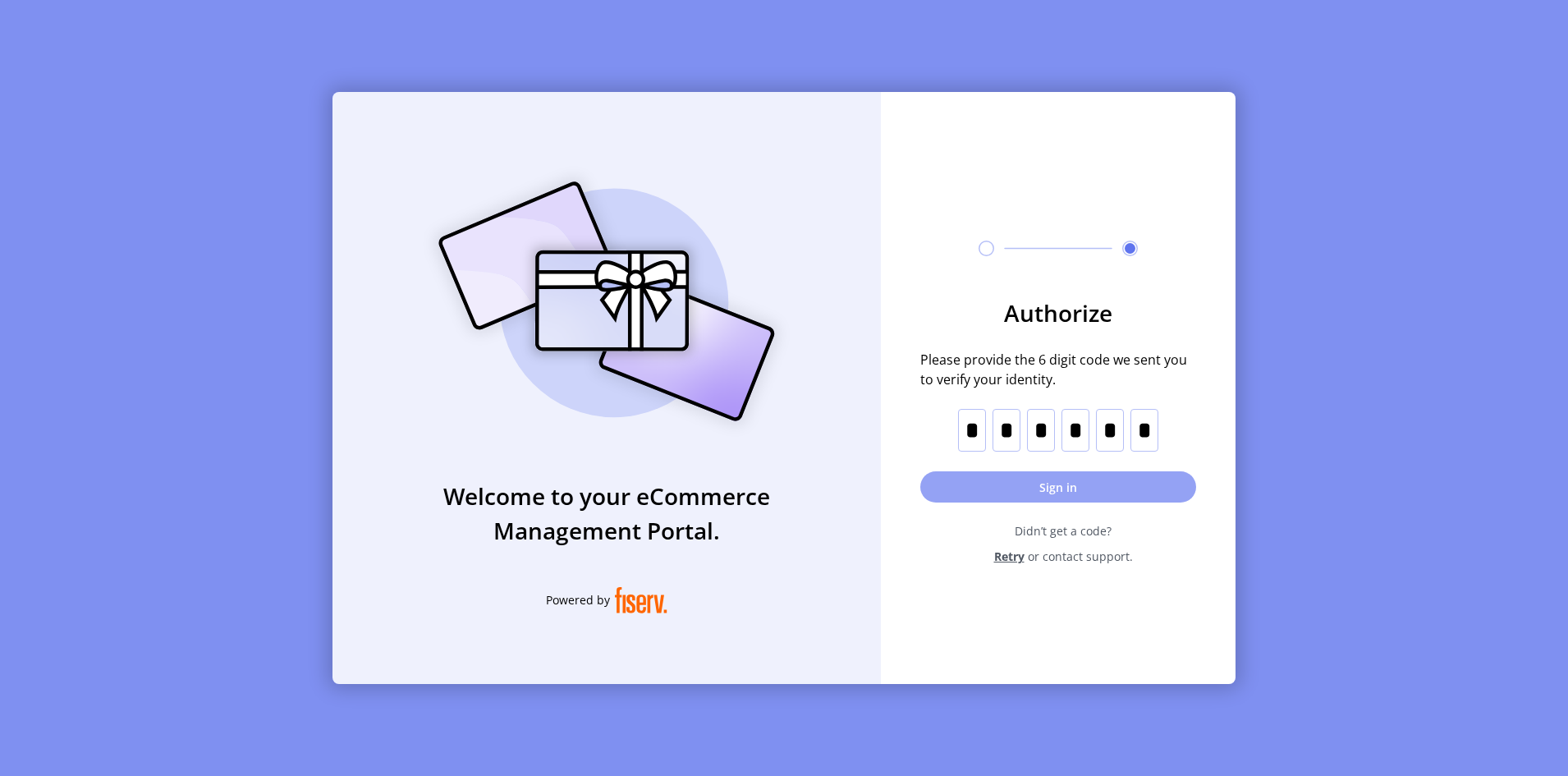
click at [1019, 491] on button "Sign in" at bounding box center [1058, 487] width 276 height 31
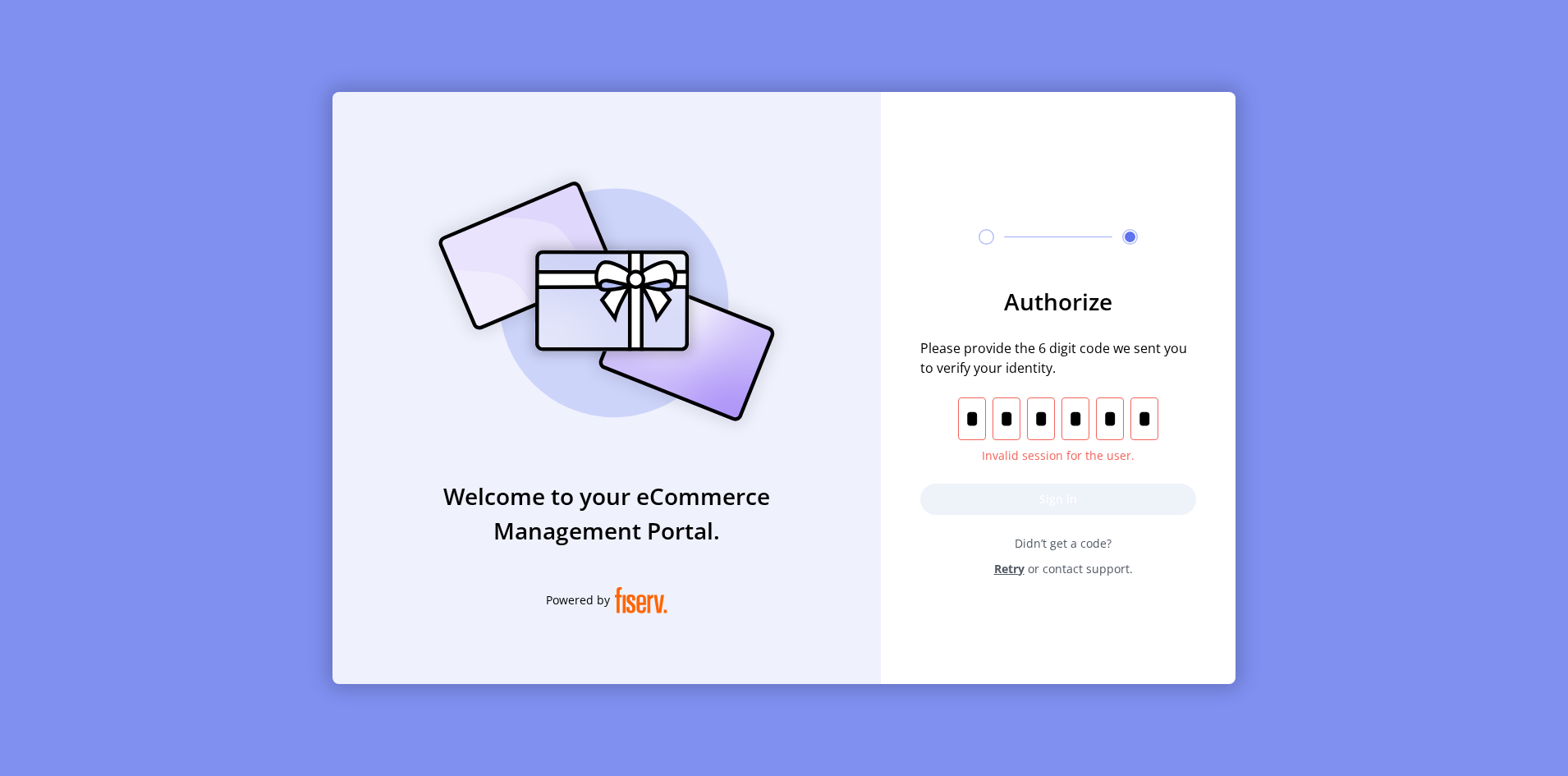
drag, startPoint x: 1150, startPoint y: 425, endPoint x: 862, endPoint y: 416, distance: 288.1
click at [862, 416] on div "Welcome to your eCommerce Management Portal. Powered by Authorize Please provid…" at bounding box center [784, 388] width 903 height 592
type input "*"
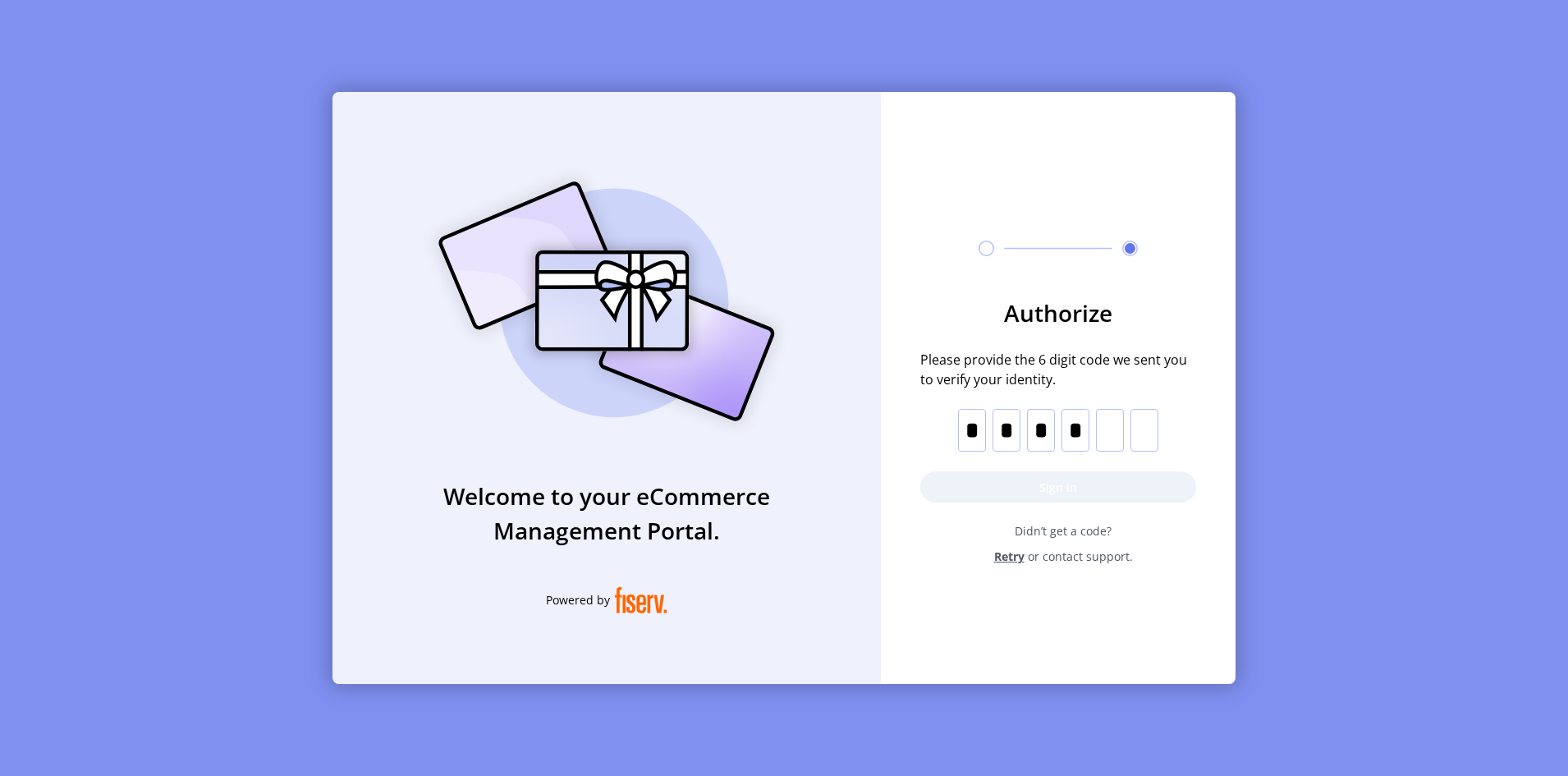
type input "*"
click at [1017, 559] on span "Retry" at bounding box center [1009, 556] width 30 height 18
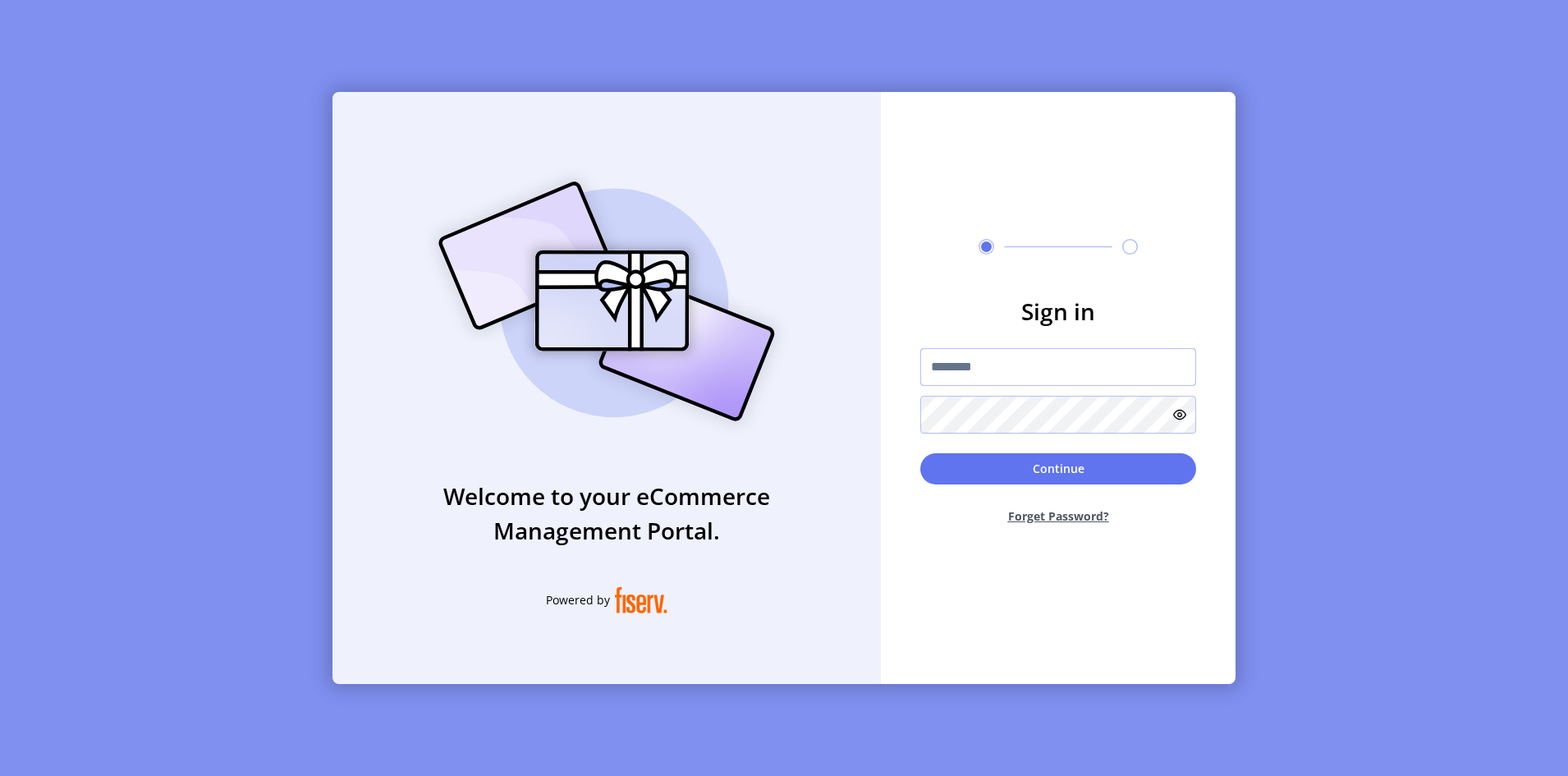
click at [947, 368] on input "text" at bounding box center [1058, 367] width 276 height 38
click at [1000, 382] on input "text" at bounding box center [1058, 367] width 276 height 38
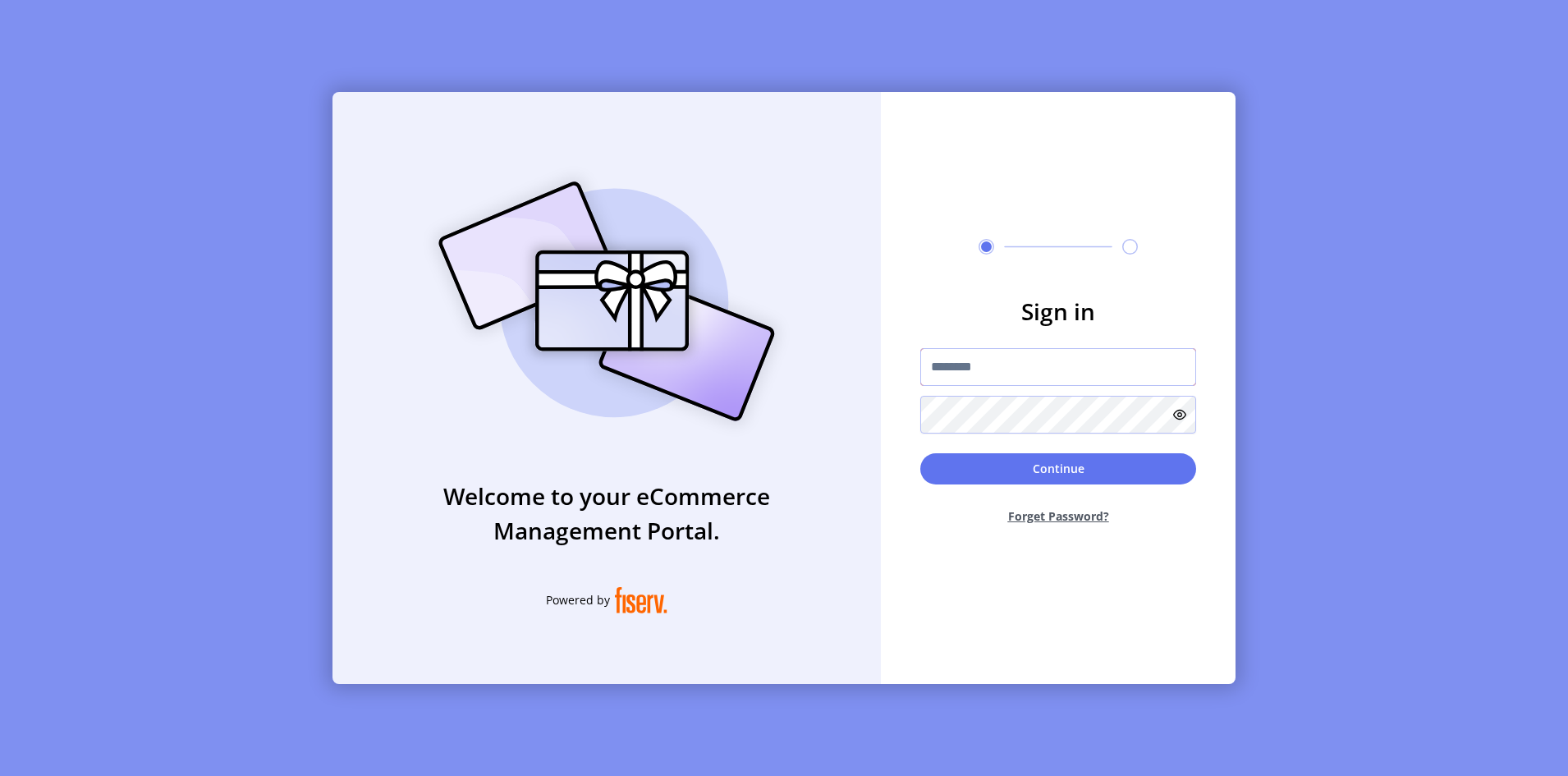
click at [1000, 382] on input "text" at bounding box center [1058, 367] width 276 height 38
type input "**********"
click at [921, 454] on button "Continue" at bounding box center [1058, 469] width 276 height 31
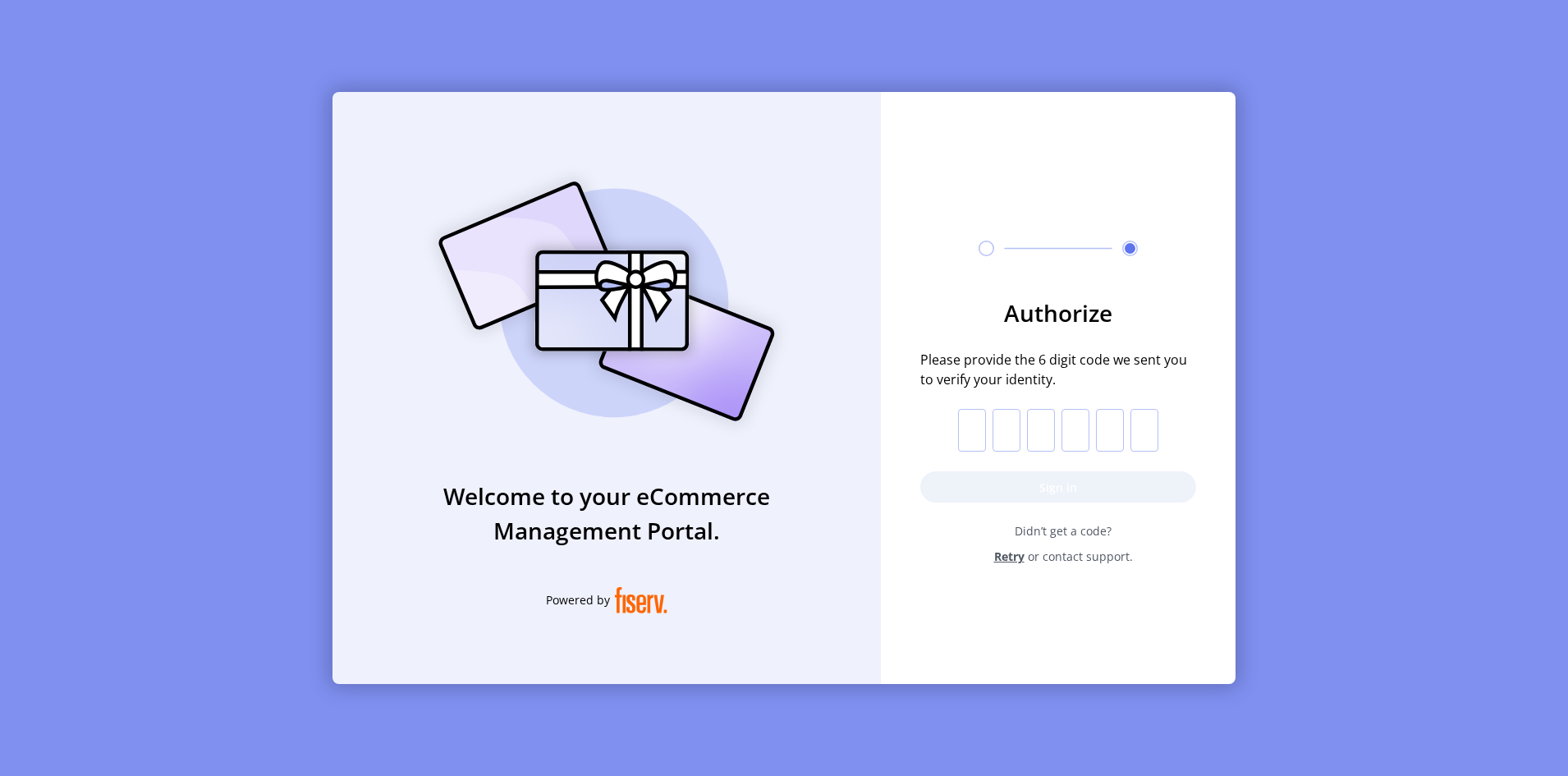
click at [966, 432] on input "text" at bounding box center [971, 430] width 28 height 42
paste input "*"
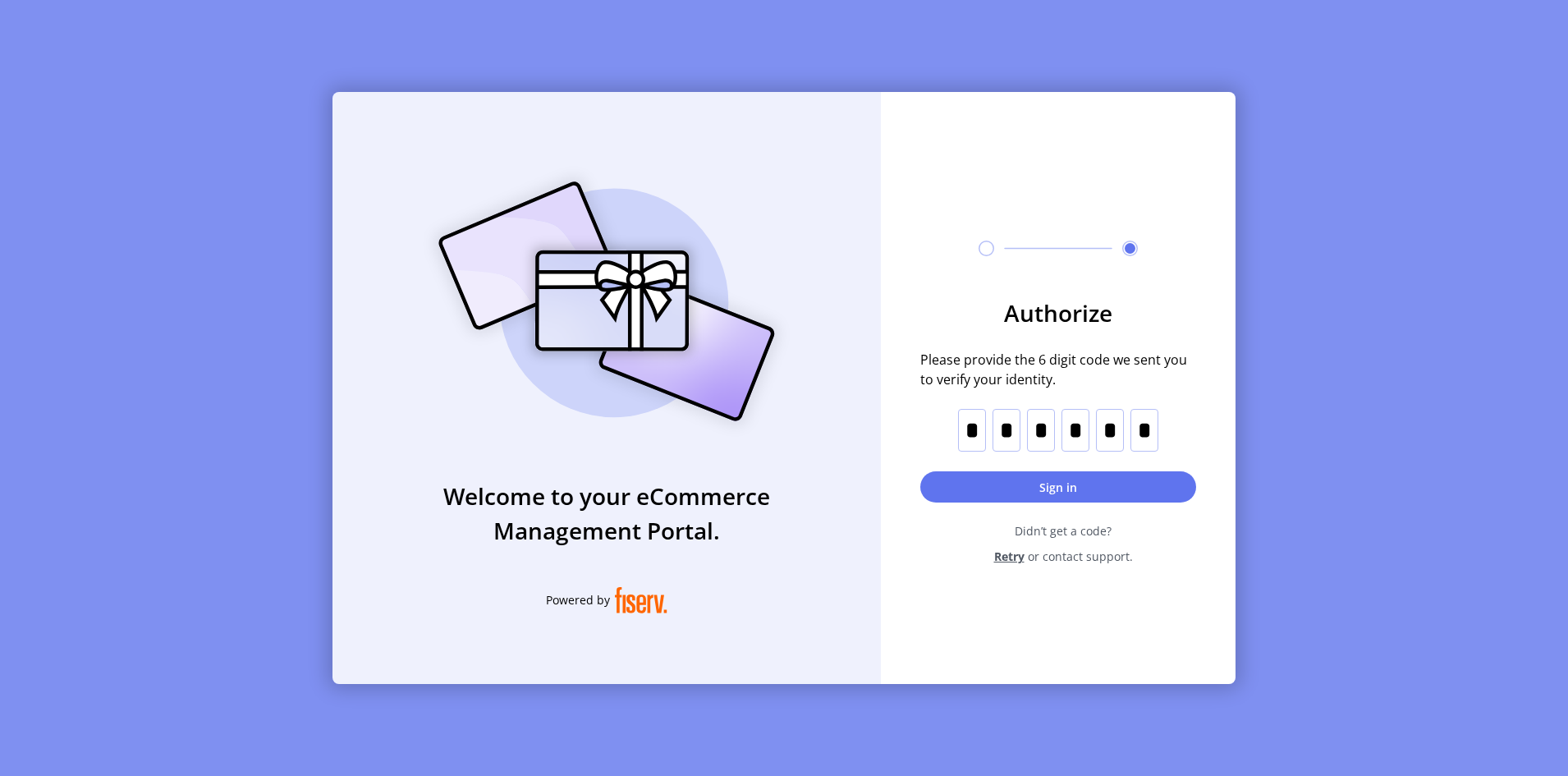
type input "*"
click at [953, 490] on button "Sign in" at bounding box center [1058, 487] width 276 height 31
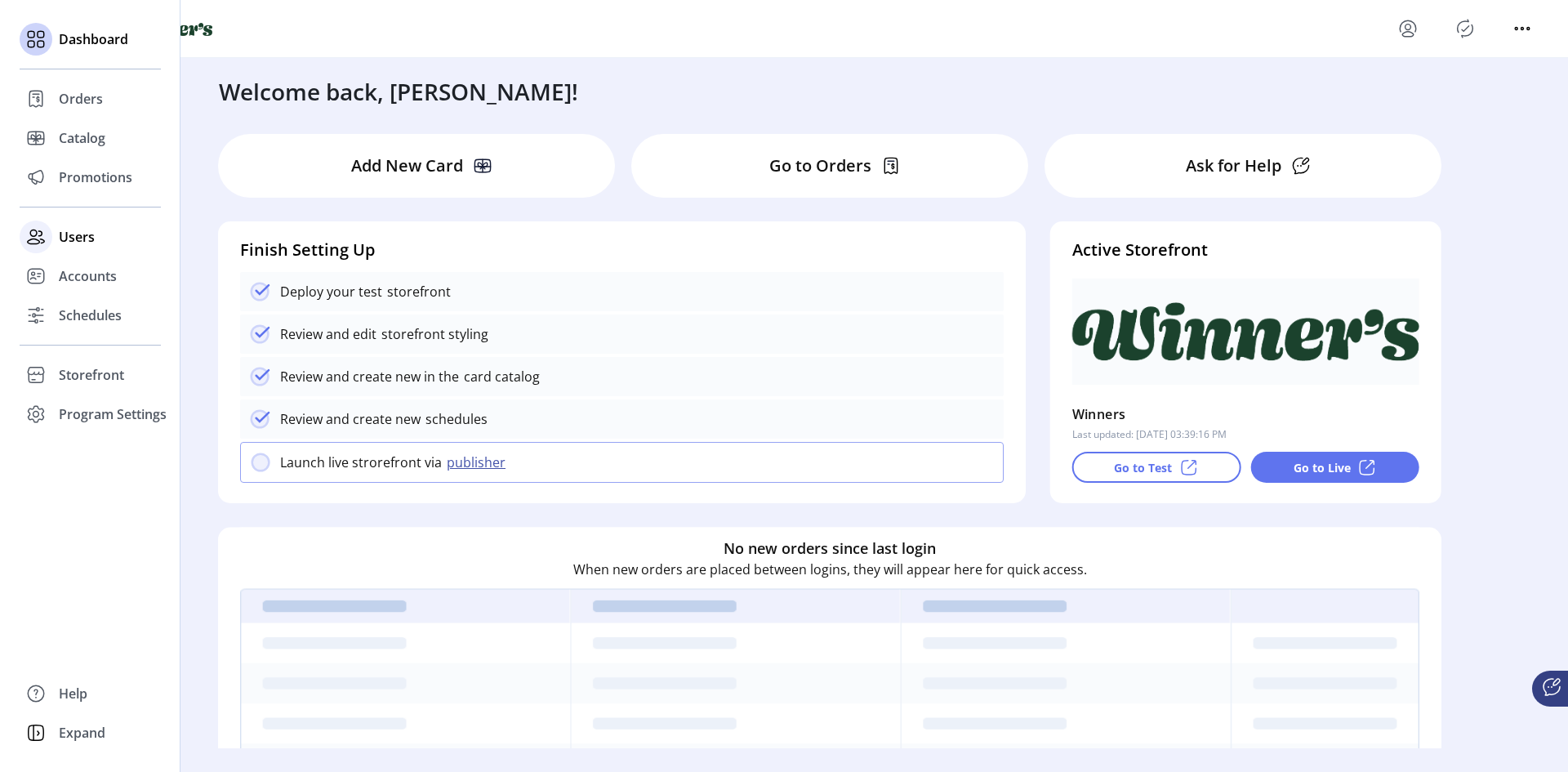
click at [59, 230] on span "Users" at bounding box center [76, 236] width 36 height 19
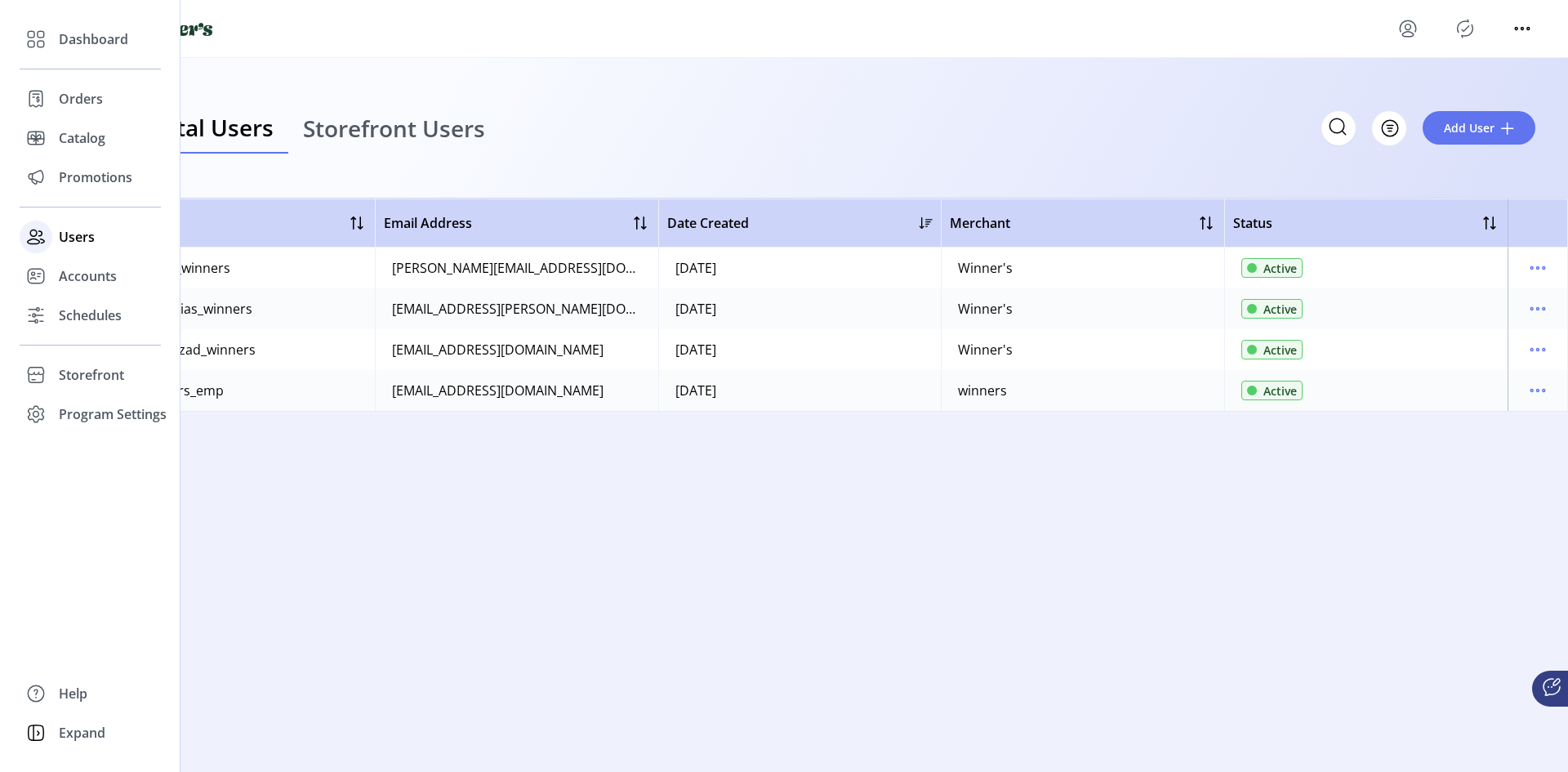
click at [38, 237] on icon at bounding box center [36, 237] width 26 height 26
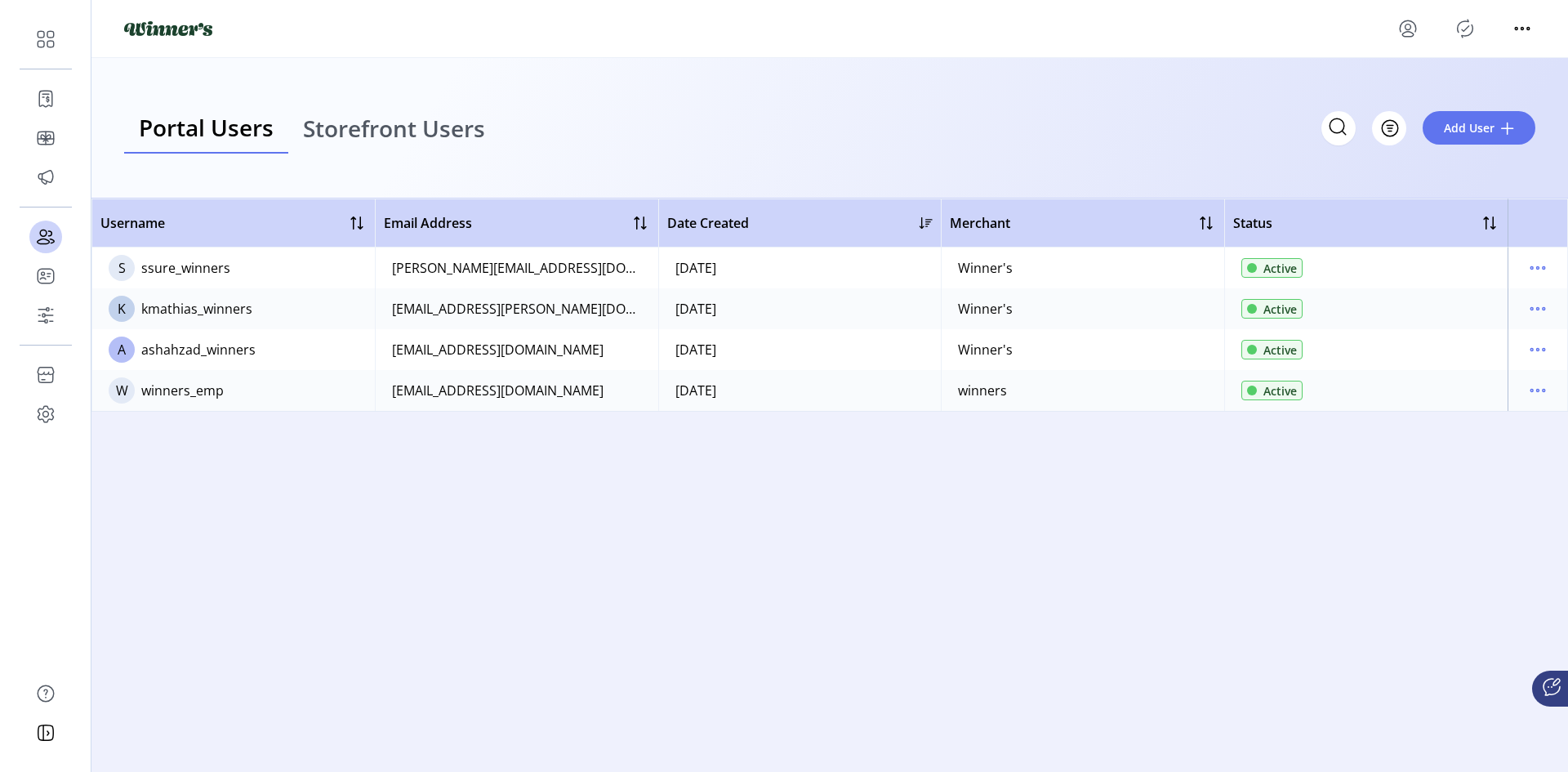
click at [389, 130] on span "Storefront Users" at bounding box center [394, 128] width 182 height 23
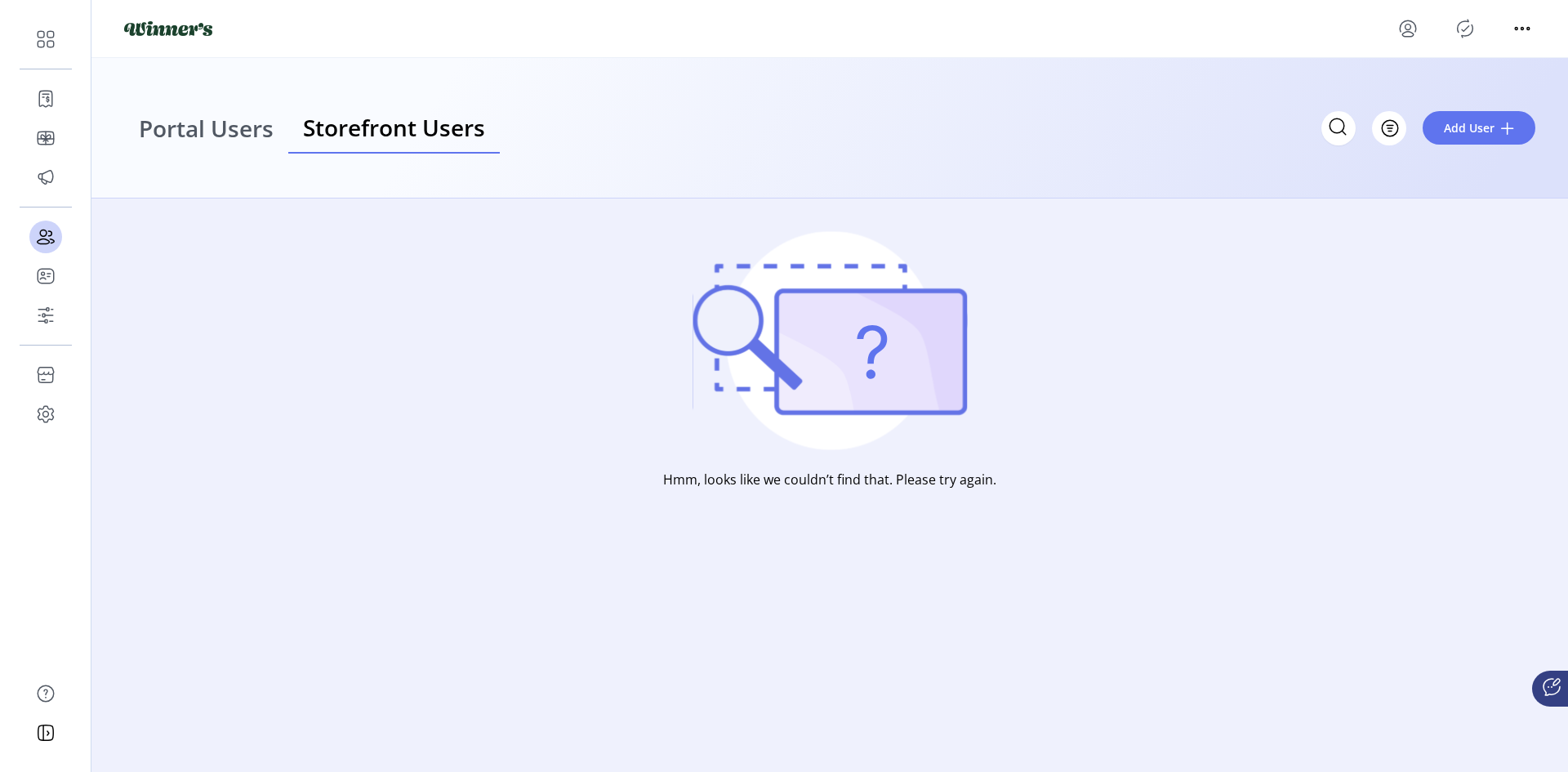
click at [188, 107] on link "Portal Users" at bounding box center [206, 129] width 164 height 51
click at [205, 147] on link "Portal Users" at bounding box center [206, 129] width 164 height 51
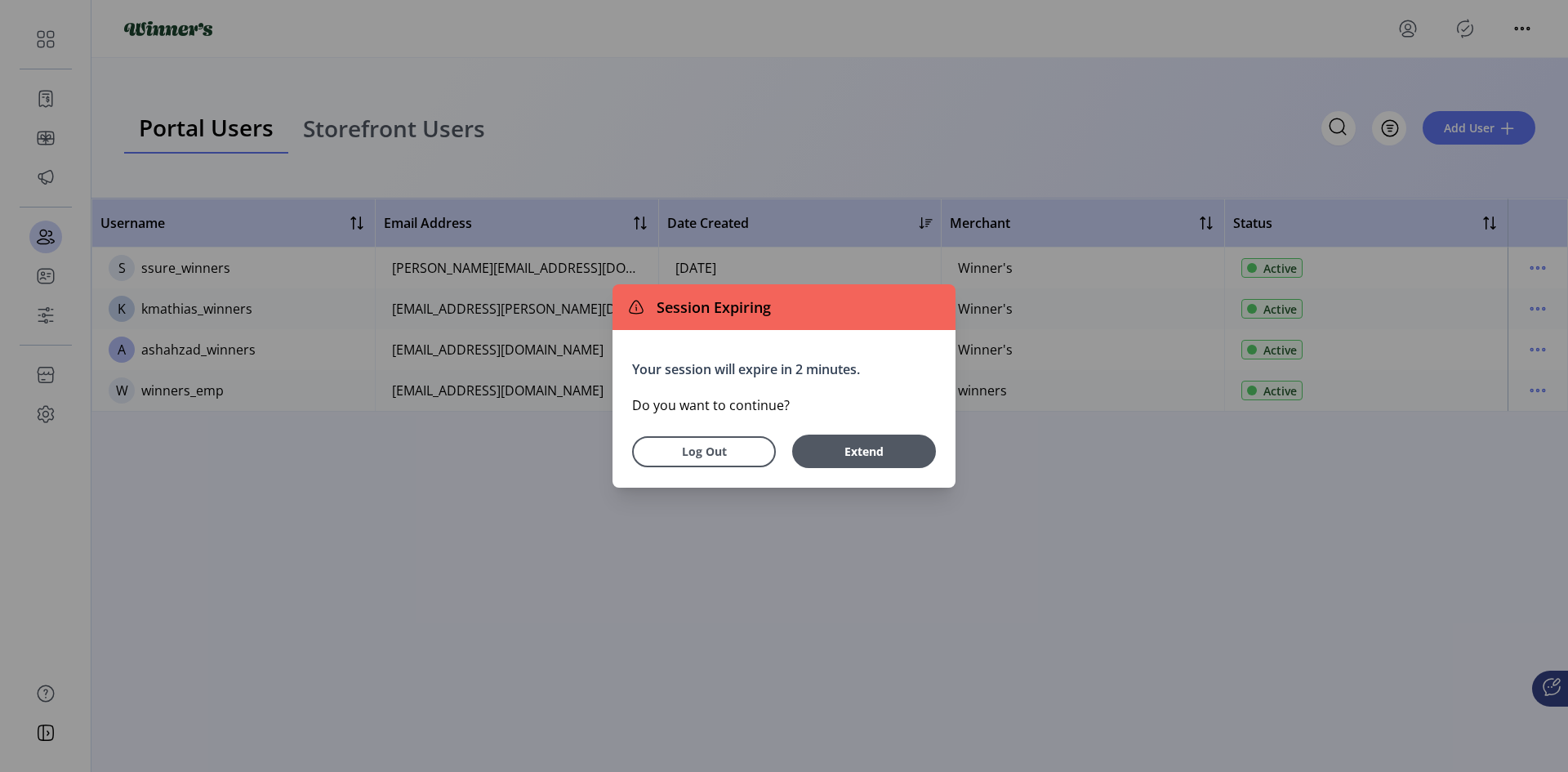
click at [848, 458] on span "Extend" at bounding box center [863, 451] width 101 height 17
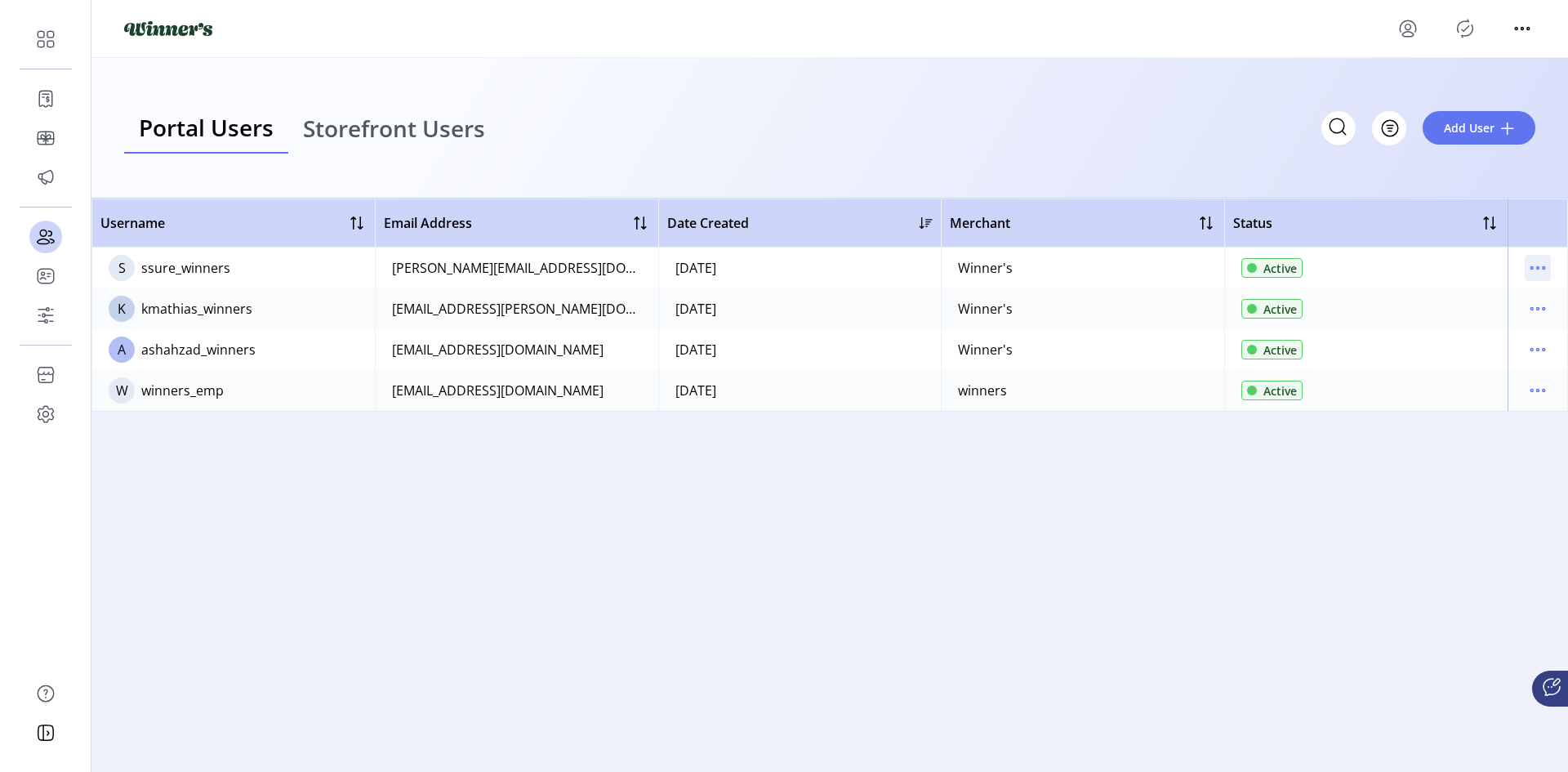
click at [1536, 256] on icon "menu" at bounding box center [1538, 267] width 26 height 26
click at [1498, 130] on button "Add User" at bounding box center [1479, 128] width 113 height 33
